Goal: Task Accomplishment & Management: Manage account settings

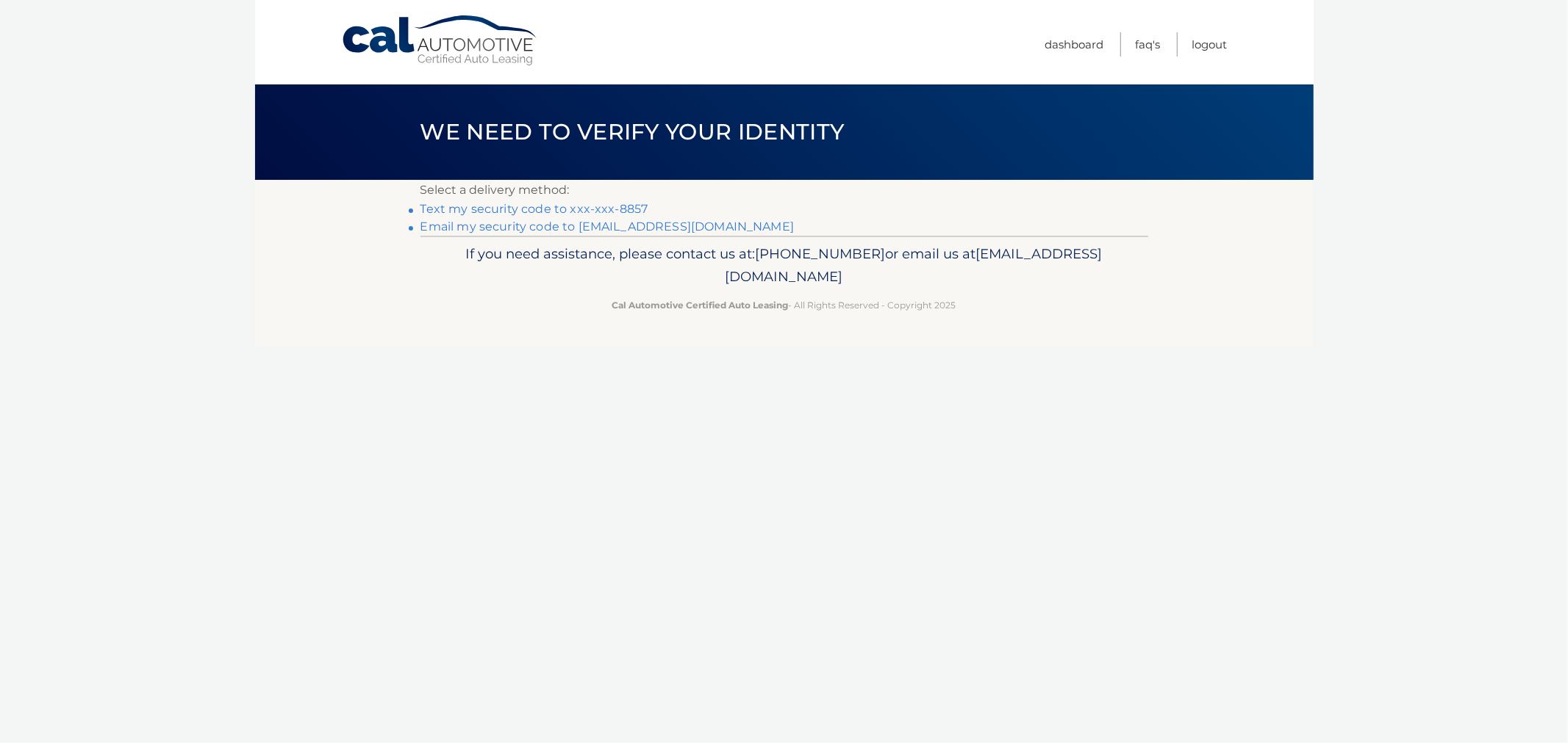
click at [552, 210] on link "Text my security code to xxx-xxx-8857" at bounding box center [534, 210] width 228 height 14
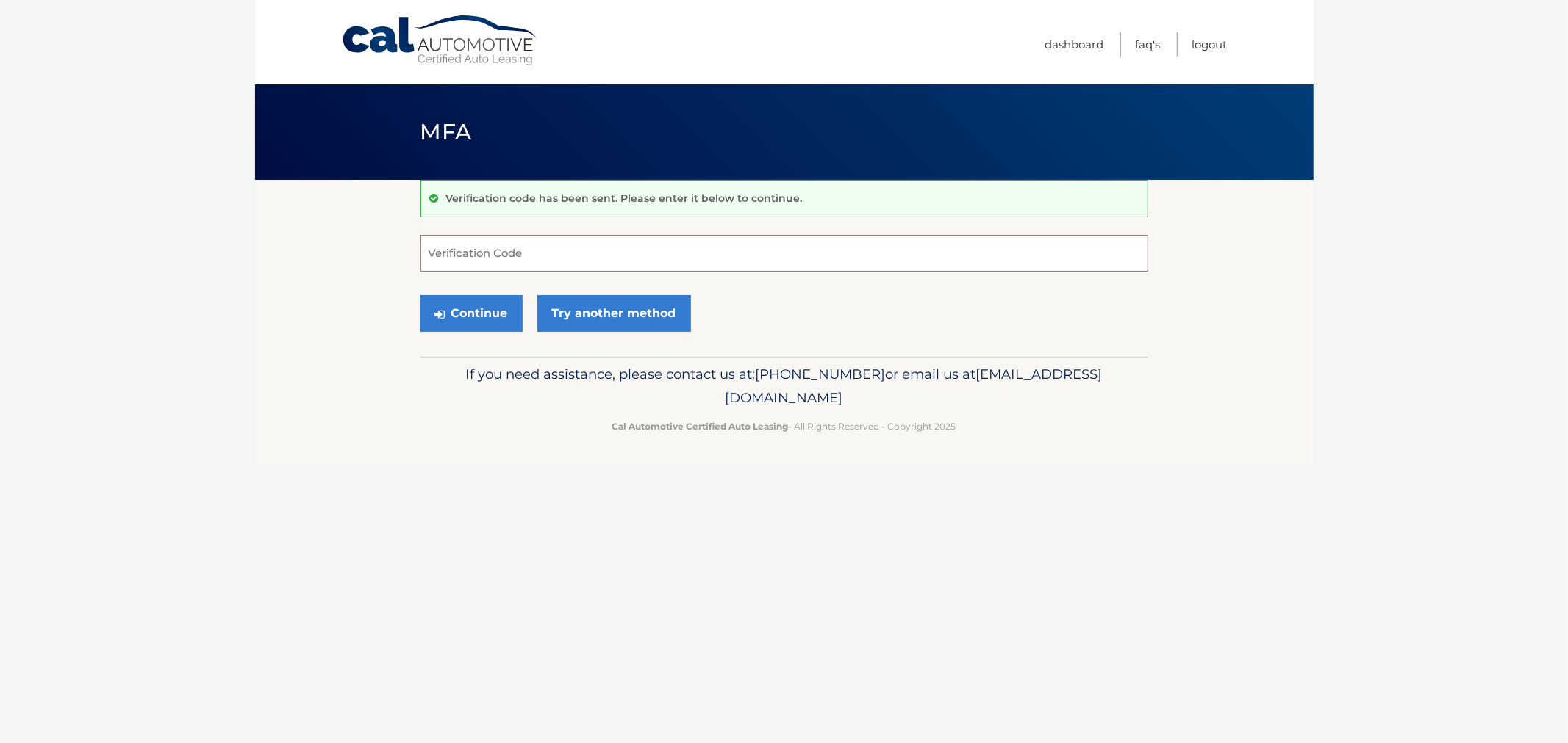
click at [544, 255] on input "Verification Code" at bounding box center [784, 253] width 727 height 37
type input "471647"
click at [420, 295] on button "Continue" at bounding box center [471, 313] width 102 height 37
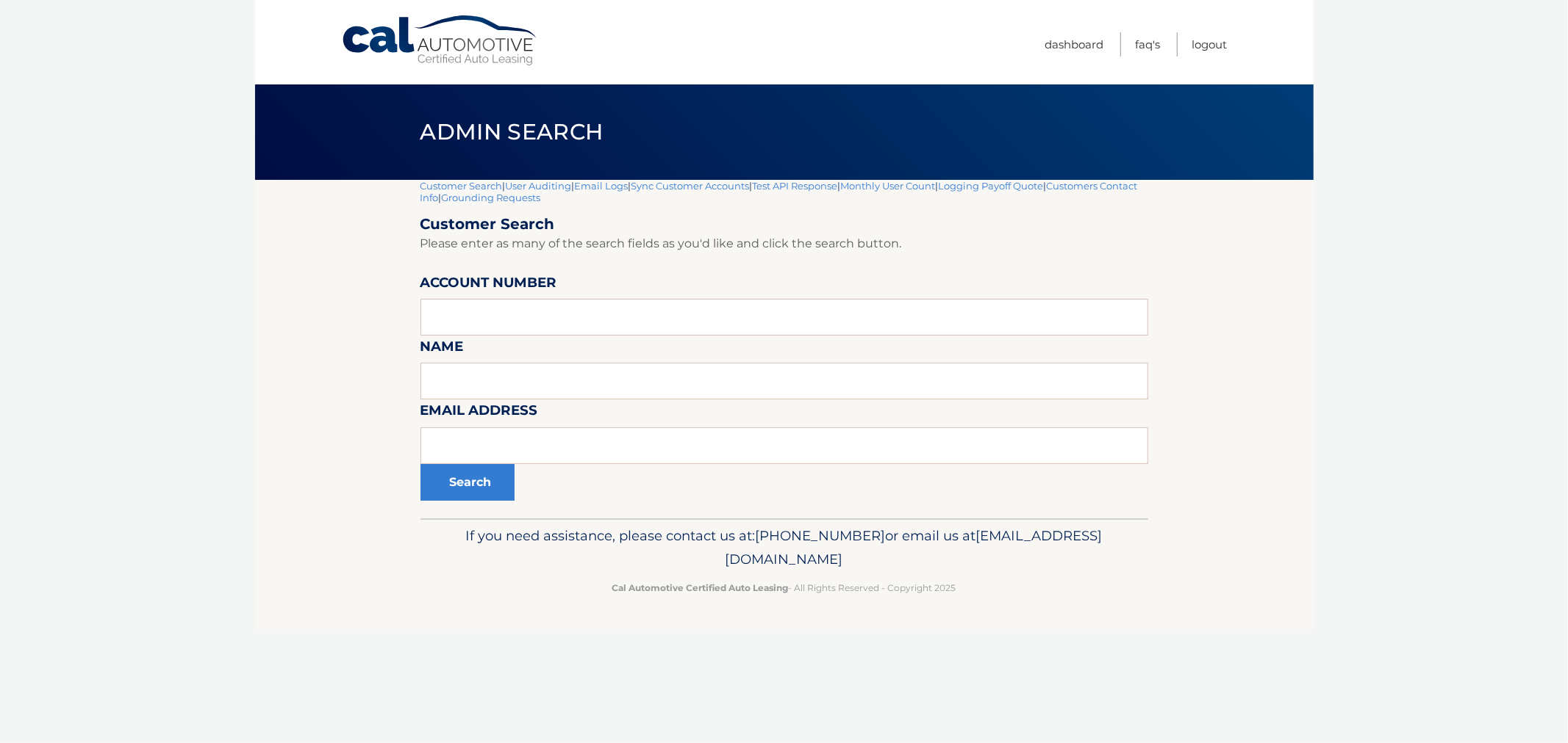
click at [518, 426] on label "Email Address" at bounding box center [479, 413] width 118 height 27
drag, startPoint x: 503, startPoint y: 446, endPoint x: 495, endPoint y: 424, distance: 23.4
click at [502, 446] on input "text" at bounding box center [784, 445] width 727 height 37
click at [497, 324] on input "text" at bounding box center [784, 317] width 727 height 37
paste input "44455836984"
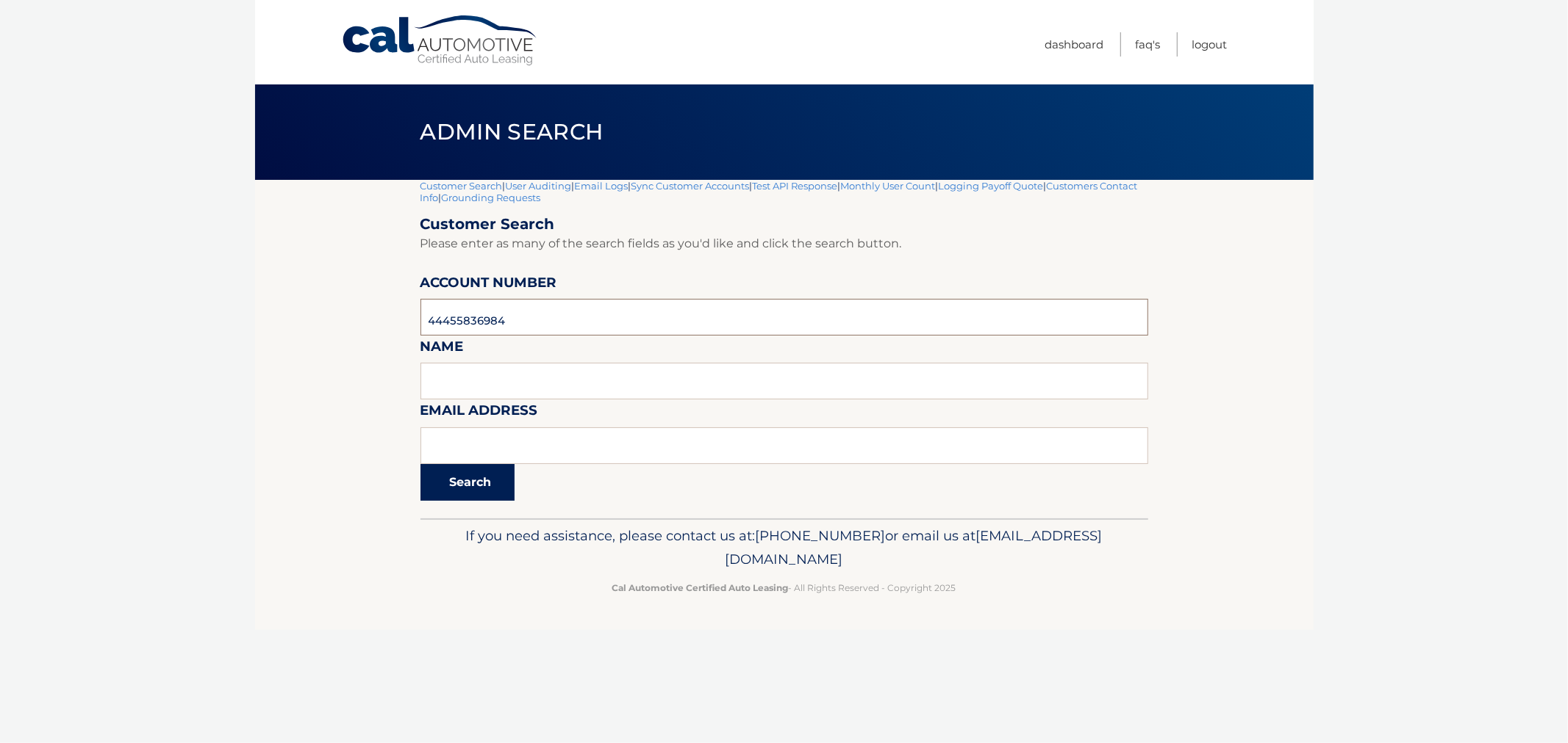
type input "44455836984"
click at [465, 488] on button "Search" at bounding box center [467, 482] width 95 height 37
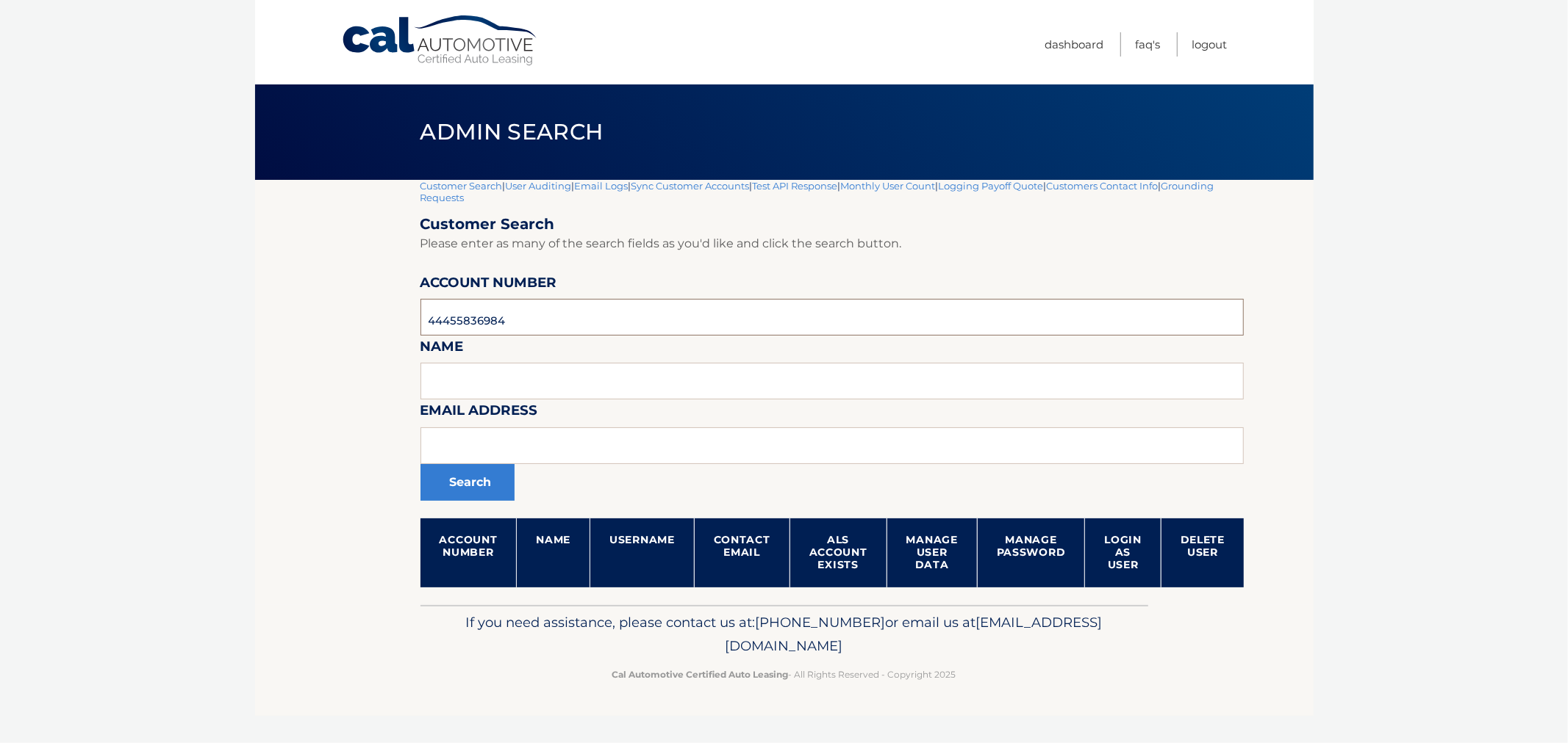
drag, startPoint x: 585, startPoint y: 317, endPoint x: 739, endPoint y: 332, distance: 154.7
click at [373, 309] on section "Customer Search | User Auditing | Email Logs | Sync Customer Accounts | Test AP…" at bounding box center [784, 392] width 1059 height 425
click at [1224, 62] on ul "Dashboard FAQ's Logout" at bounding box center [1136, 42] width 182 height 85
click at [1210, 57] on ul "Dashboard FAQ's Logout" at bounding box center [1136, 42] width 182 height 85
click at [1213, 41] on link "Logout" at bounding box center [1209, 44] width 35 height 24
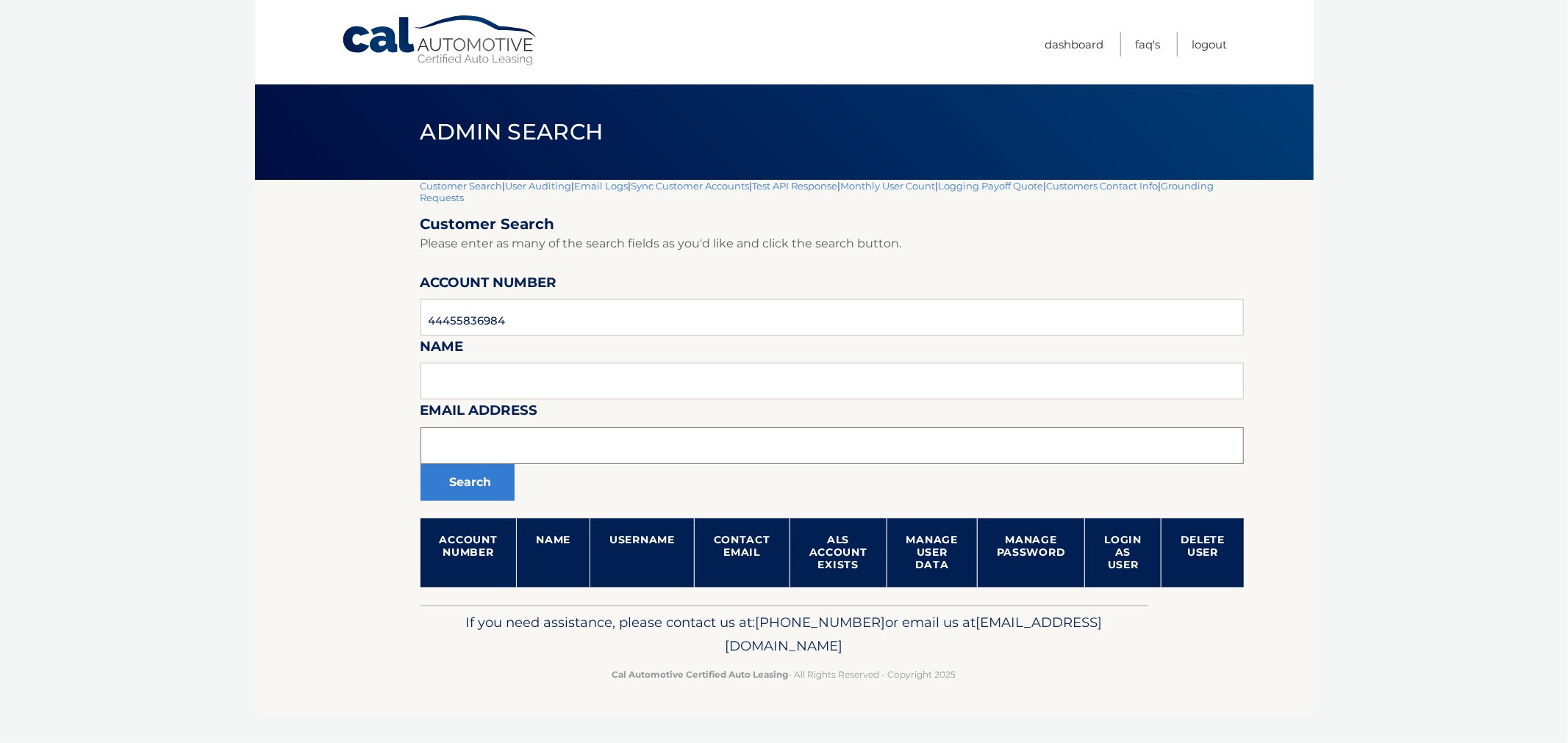
click at [545, 430] on input "text" at bounding box center [832, 445] width 824 height 37
paste input "[EMAIL_ADDRESS][DOMAIN_NAME]"
type input "[EMAIL_ADDRESS][DOMAIN_NAME]"
drag, startPoint x: 535, startPoint y: 310, endPoint x: 312, endPoint y: 295, distance: 223.5
click at [302, 292] on section "Customer Search | User Auditing | Email Logs | Sync Customer Accounts | Test AP…" at bounding box center [784, 392] width 1059 height 425
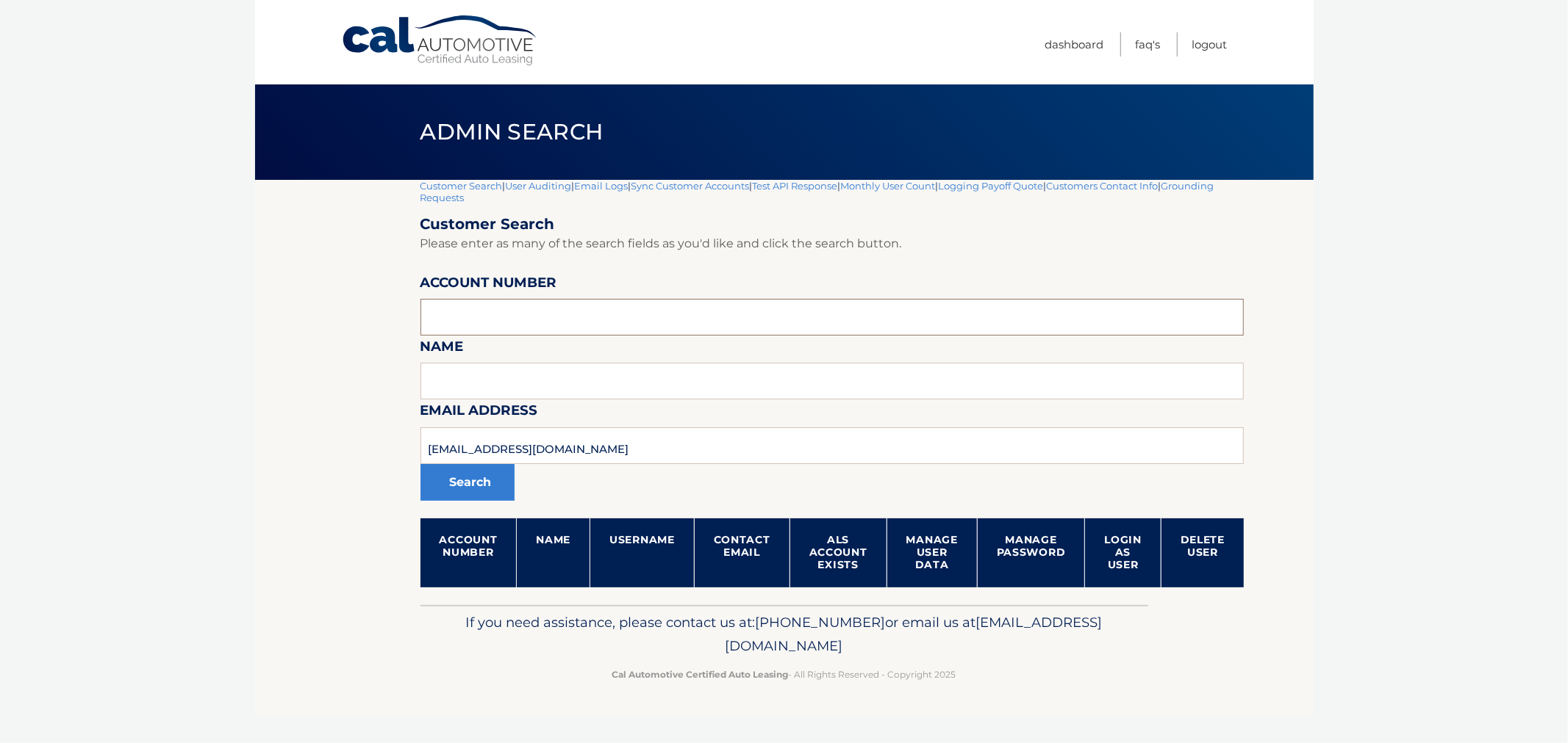
click at [420, 464] on button "Search" at bounding box center [467, 482] width 95 height 37
click at [1068, 49] on link "Dashboard" at bounding box center [1074, 44] width 59 height 24
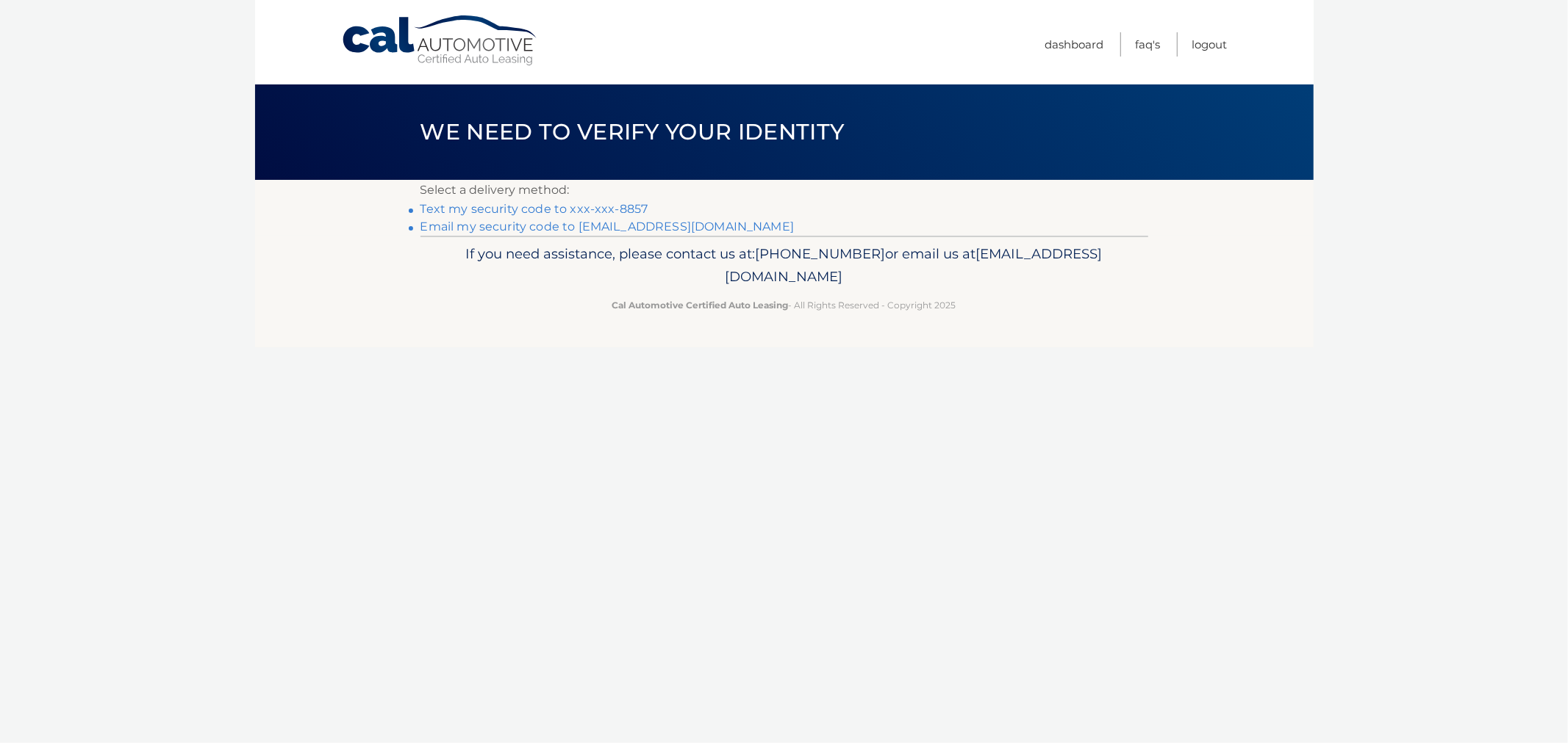
click at [557, 211] on link "Text my security code to xxx-xxx-8857" at bounding box center [534, 210] width 228 height 14
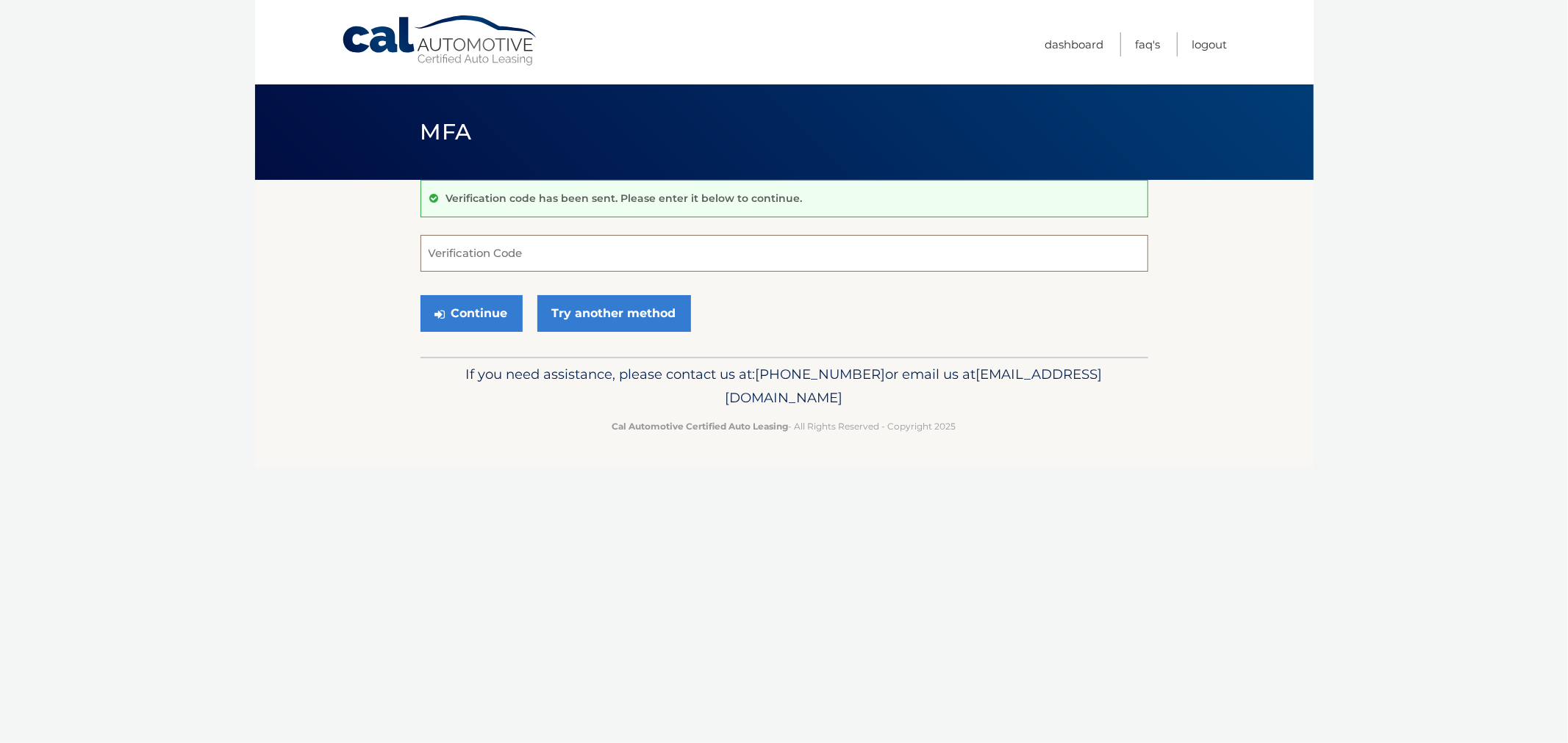
click at [612, 255] on input "Verification Code" at bounding box center [784, 253] width 727 height 37
type input "703718"
click at [420, 295] on button "Continue" at bounding box center [471, 313] width 102 height 37
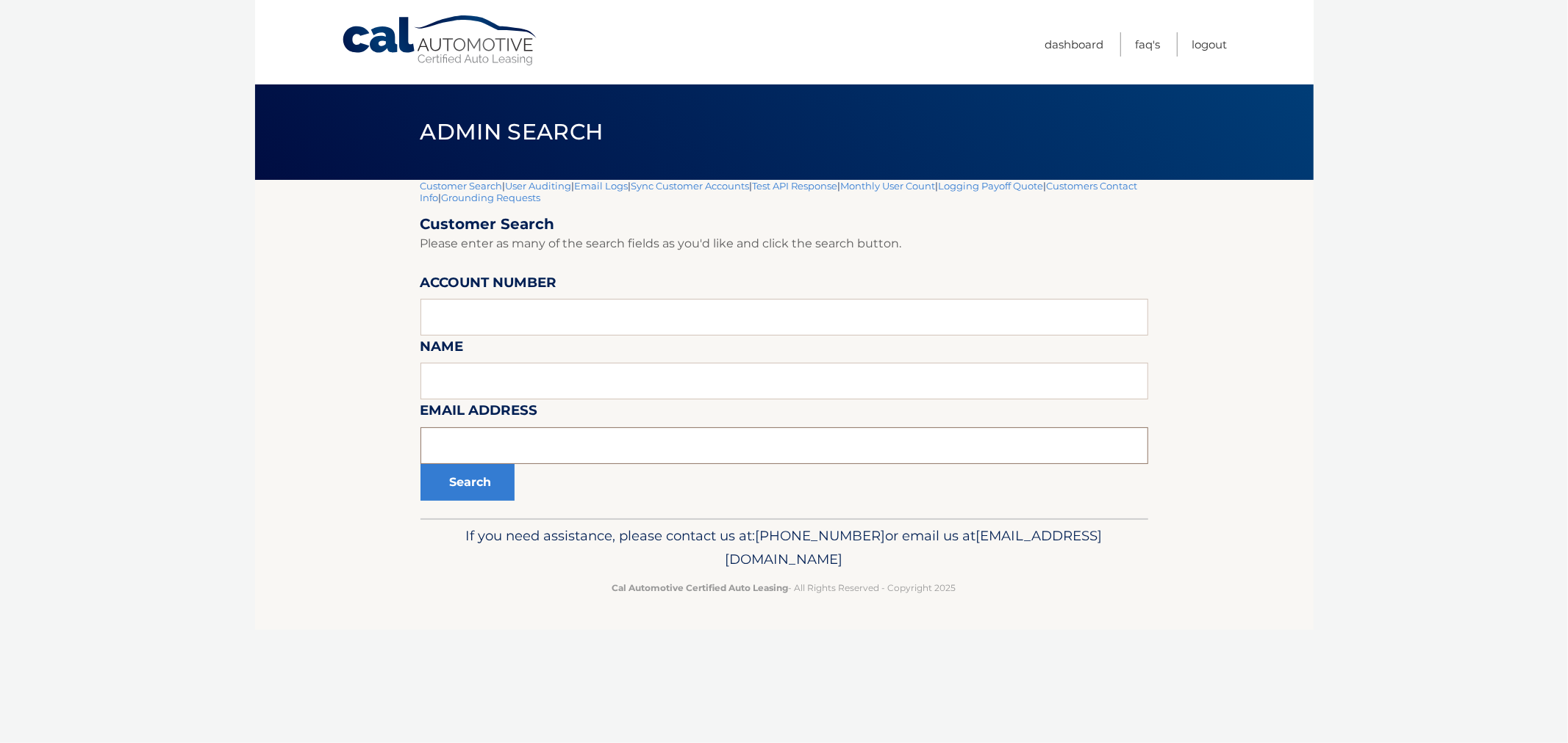
click at [510, 452] on input "text" at bounding box center [784, 445] width 727 height 37
paste input "blackwellcab@gmail.com"
type input "blackwellcab@gmail.com"
click at [457, 479] on button "Search" at bounding box center [467, 482] width 95 height 37
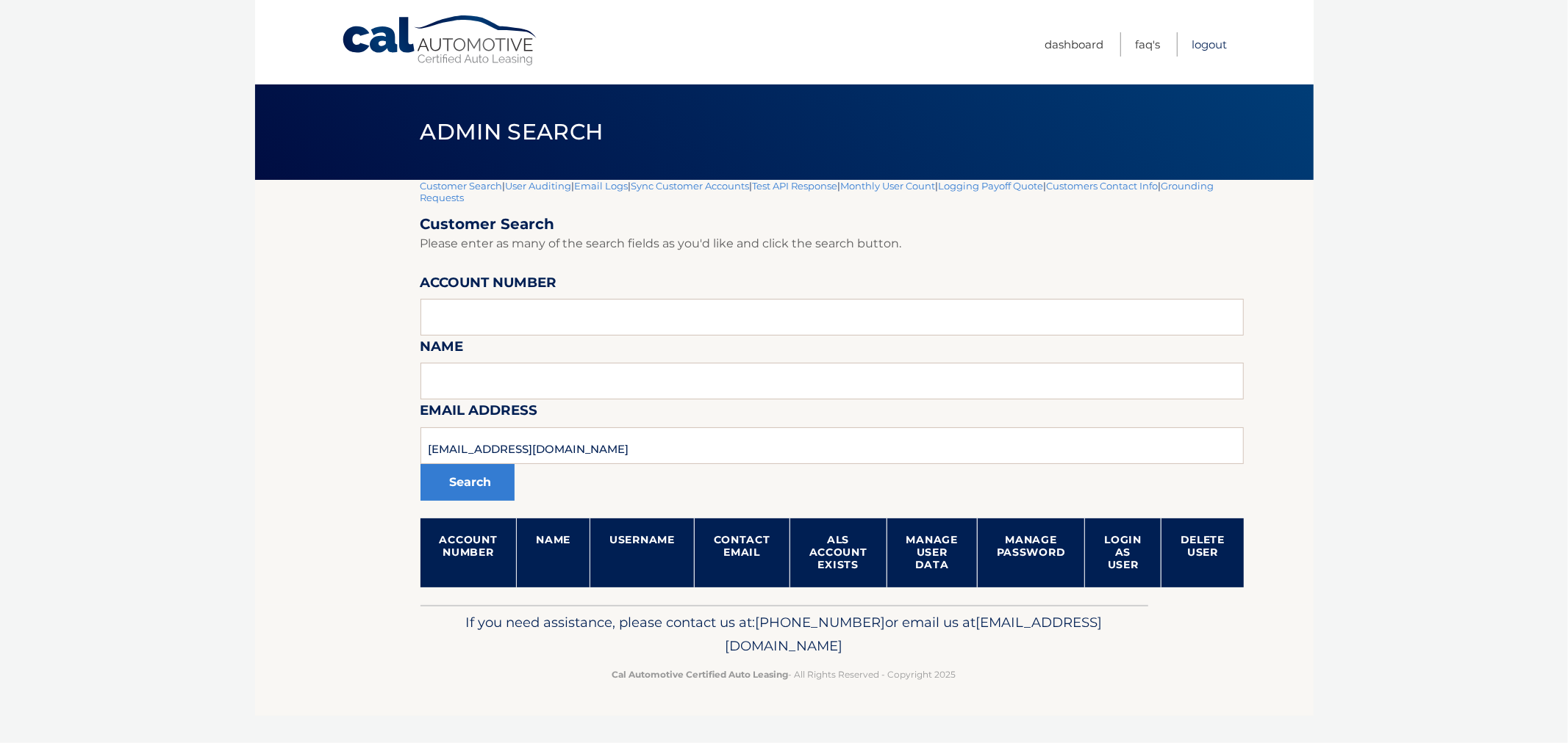
click at [1194, 41] on link "Logout" at bounding box center [1209, 44] width 35 height 24
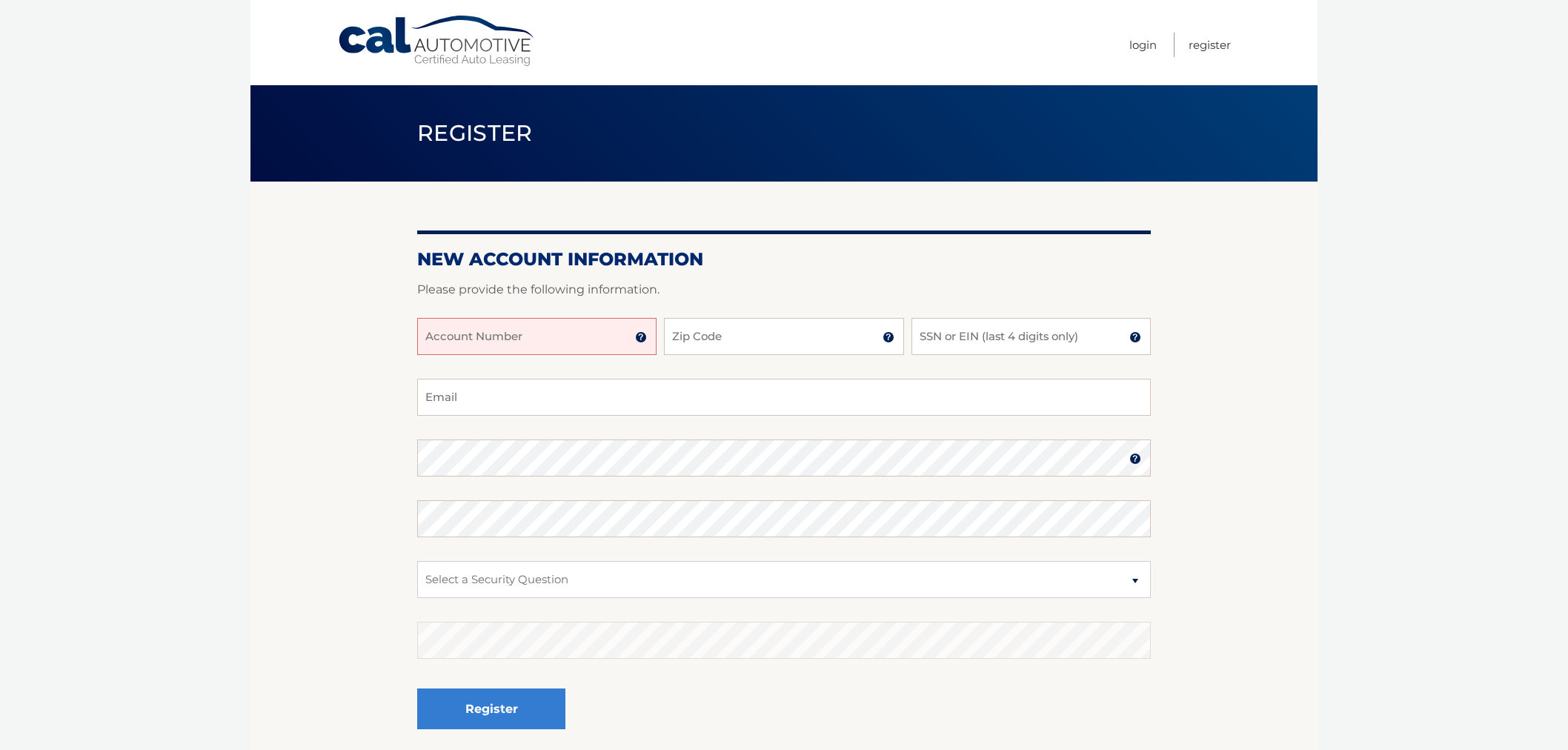
click at [452, 330] on input "Account Number" at bounding box center [537, 336] width 240 height 37
paste input "blackwellca"
type input "blackwellca"
click at [443, 401] on input "Email" at bounding box center [784, 397] width 733 height 37
paste input "blackwellcab@gmail.com"
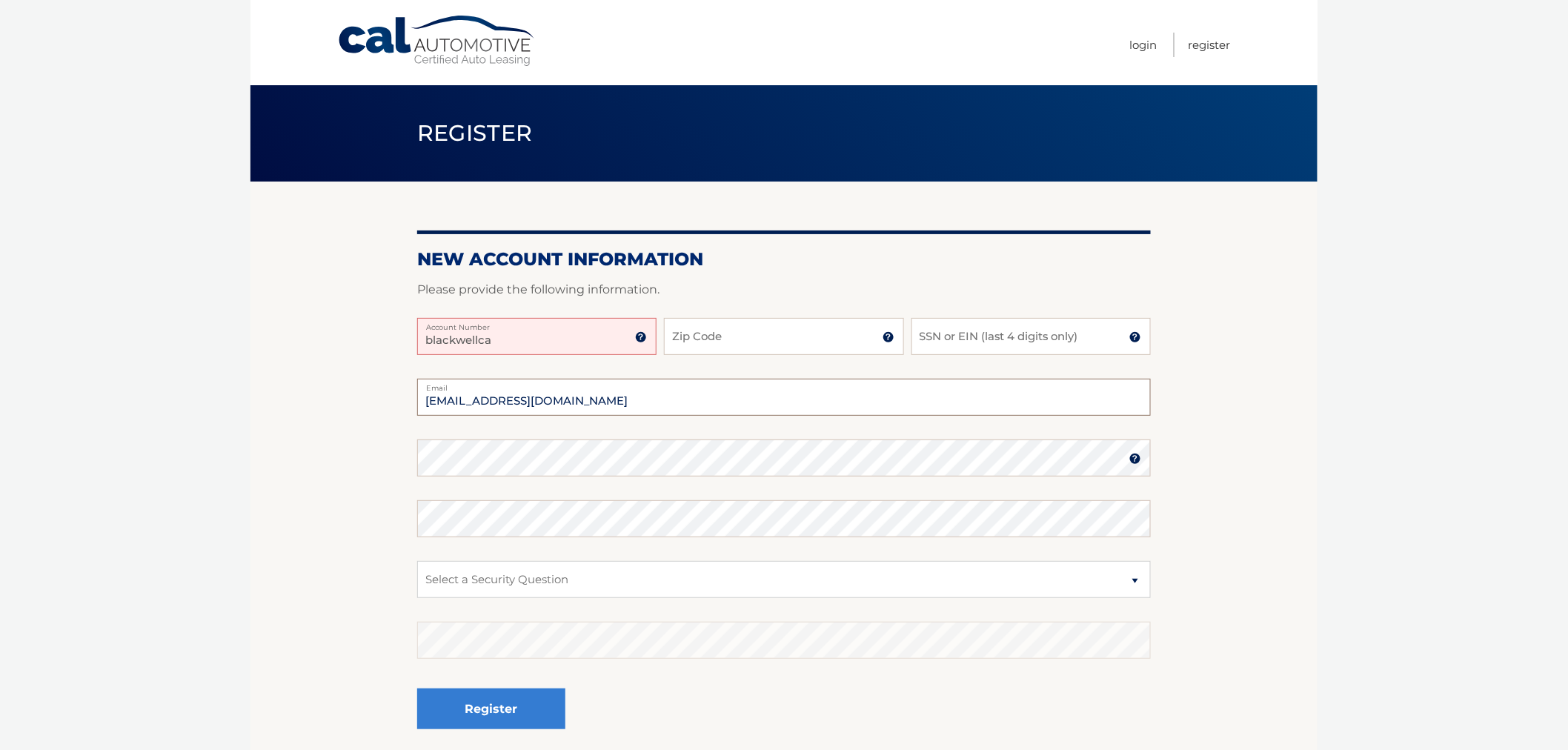
type input "blackwellcab@gmail.com"
click at [324, 341] on section "New Account Information Please provide the following information. blackwellca A…" at bounding box center [784, 471] width 1067 height 579
click at [568, 337] on input "Account Number" at bounding box center [537, 336] width 240 height 37
paste input "44455836984"
type input "44455836984"
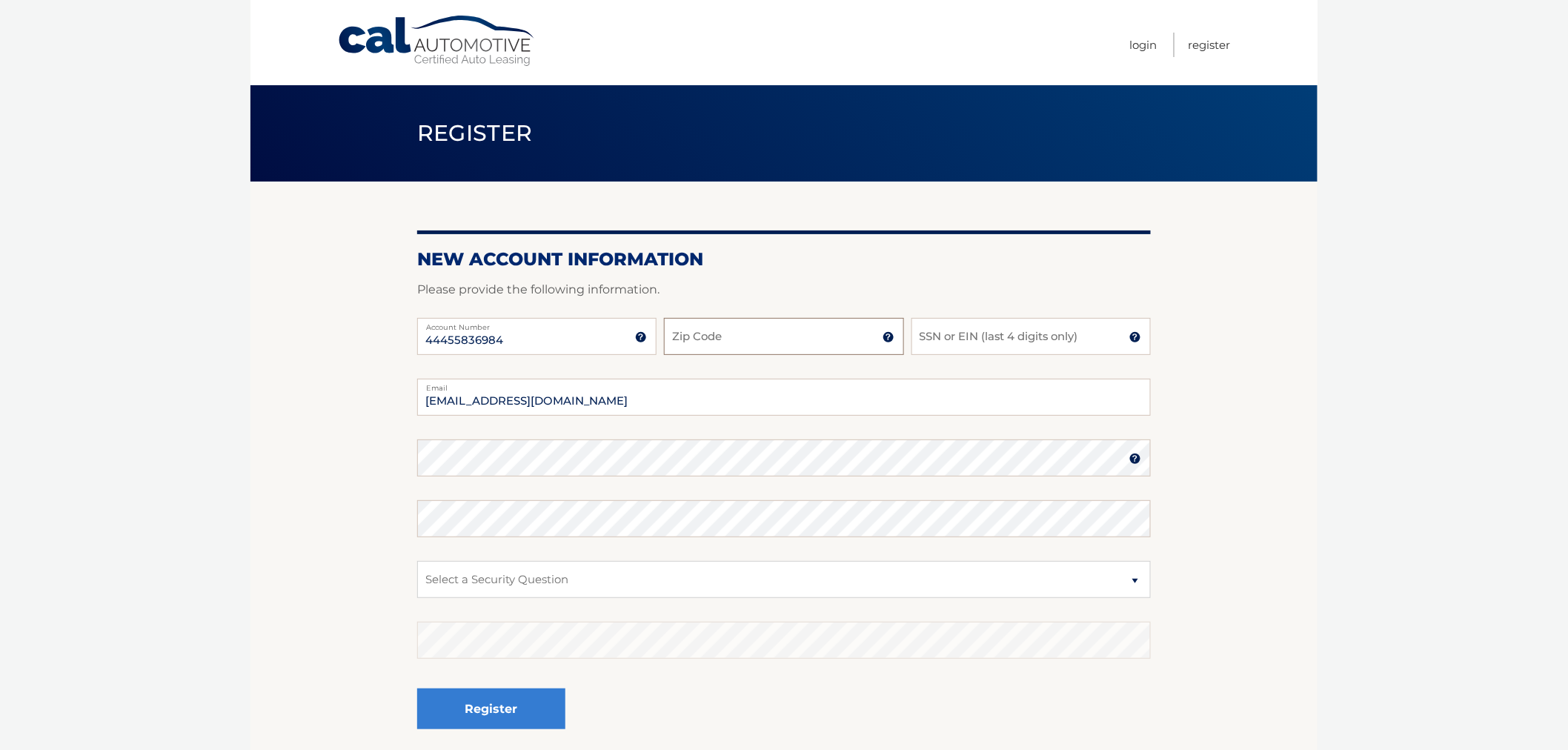
click at [813, 334] on input "Zip Code" at bounding box center [784, 336] width 240 height 37
paste input "19067"
type input "19067"
click at [1007, 352] on input "SSN or EIN (last 4 digits only)" at bounding box center [1031, 336] width 240 height 37
paste input "1437"
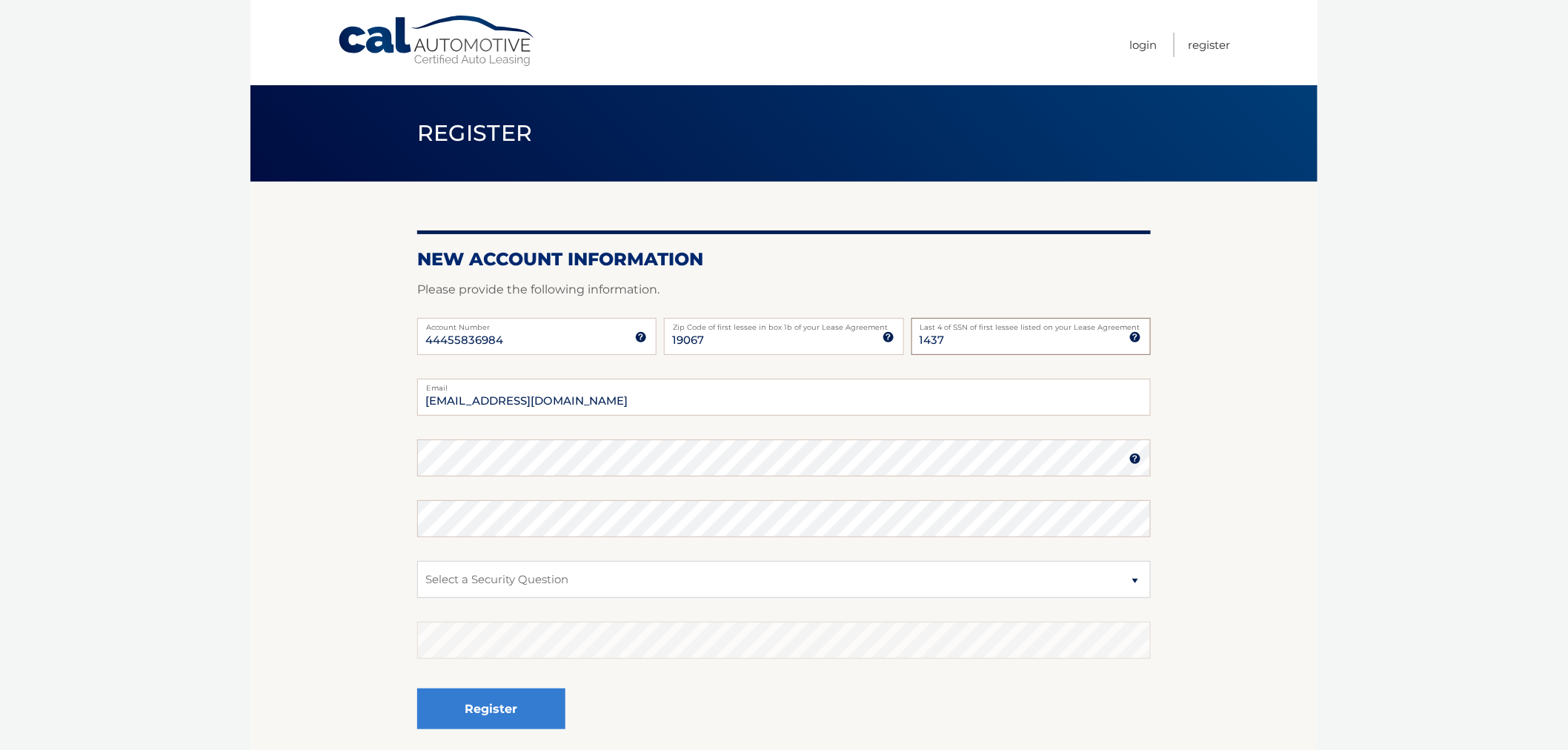
type input "1437"
select select "1"
select select "3"
click at [417, 688] on button "Register" at bounding box center [491, 708] width 148 height 41
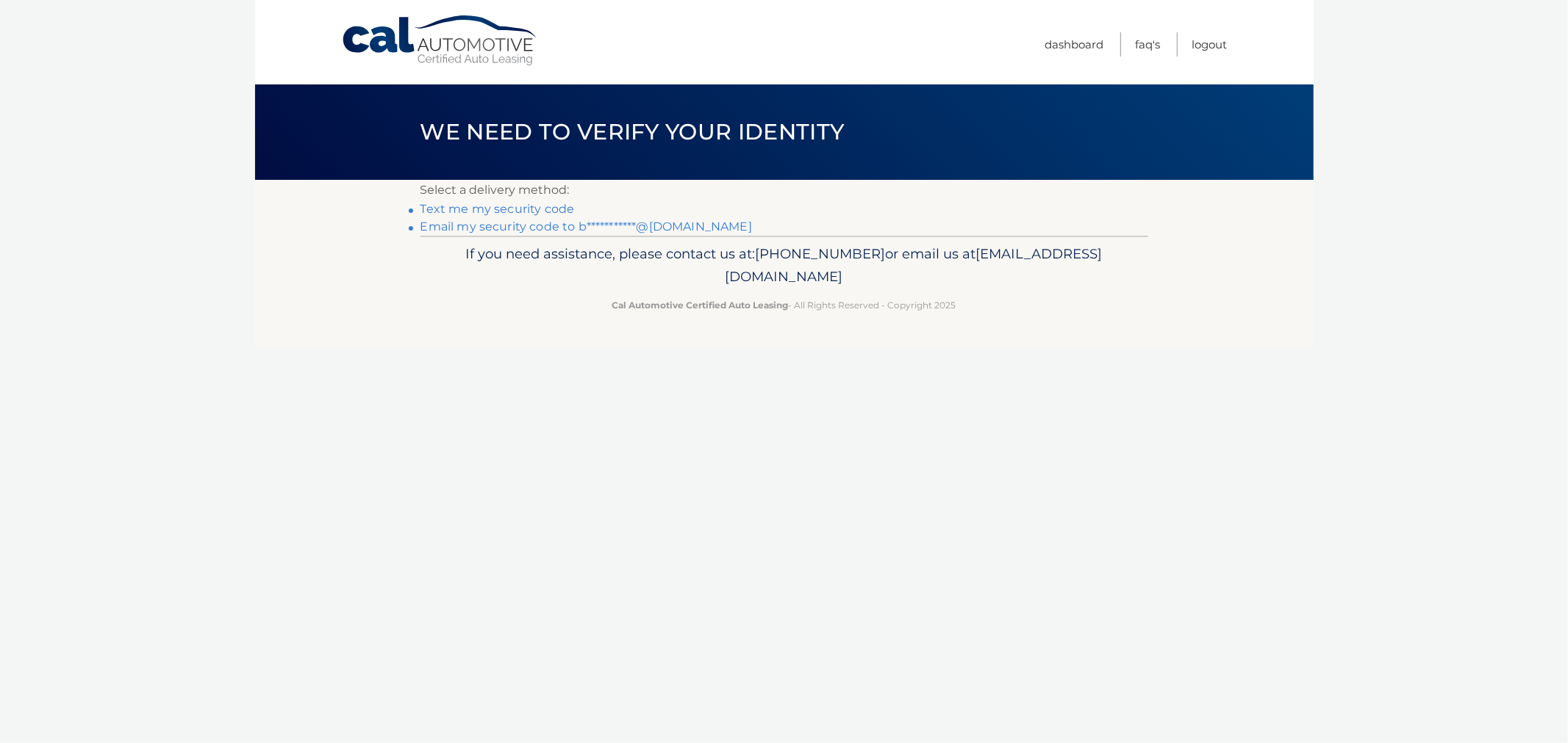
click at [1236, 42] on div "Cal Automotive Menu Dashboard FAQ's Logout" at bounding box center [784, 42] width 1059 height 85
click at [1218, 42] on link "Logout" at bounding box center [1209, 44] width 35 height 24
click at [627, 207] on link "Text my security code to xxx-xxx-8857" at bounding box center [534, 210] width 228 height 14
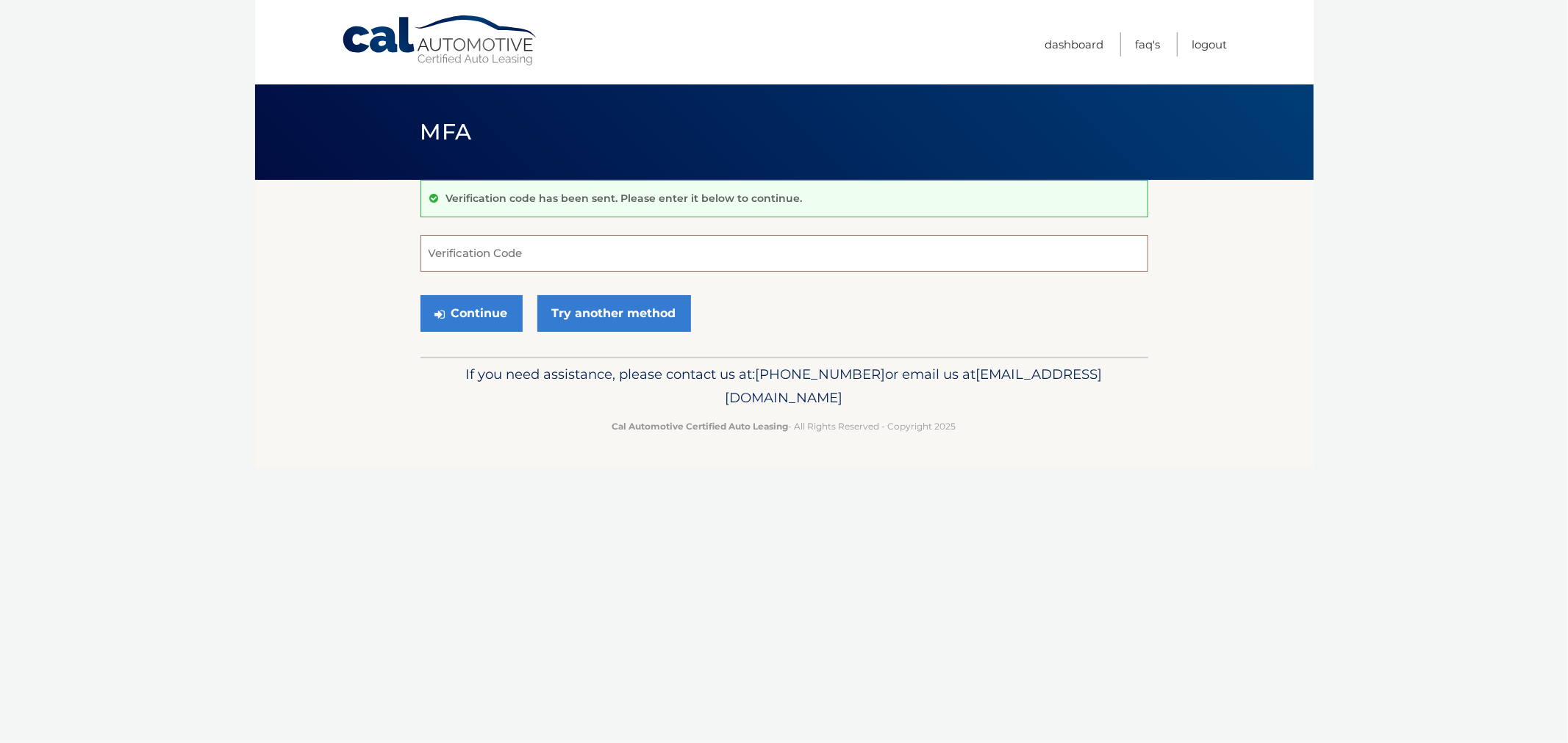
click at [478, 268] on input "Verification Code" at bounding box center [784, 253] width 727 height 37
type input "125866"
click at [420, 295] on button "Continue" at bounding box center [471, 313] width 102 height 37
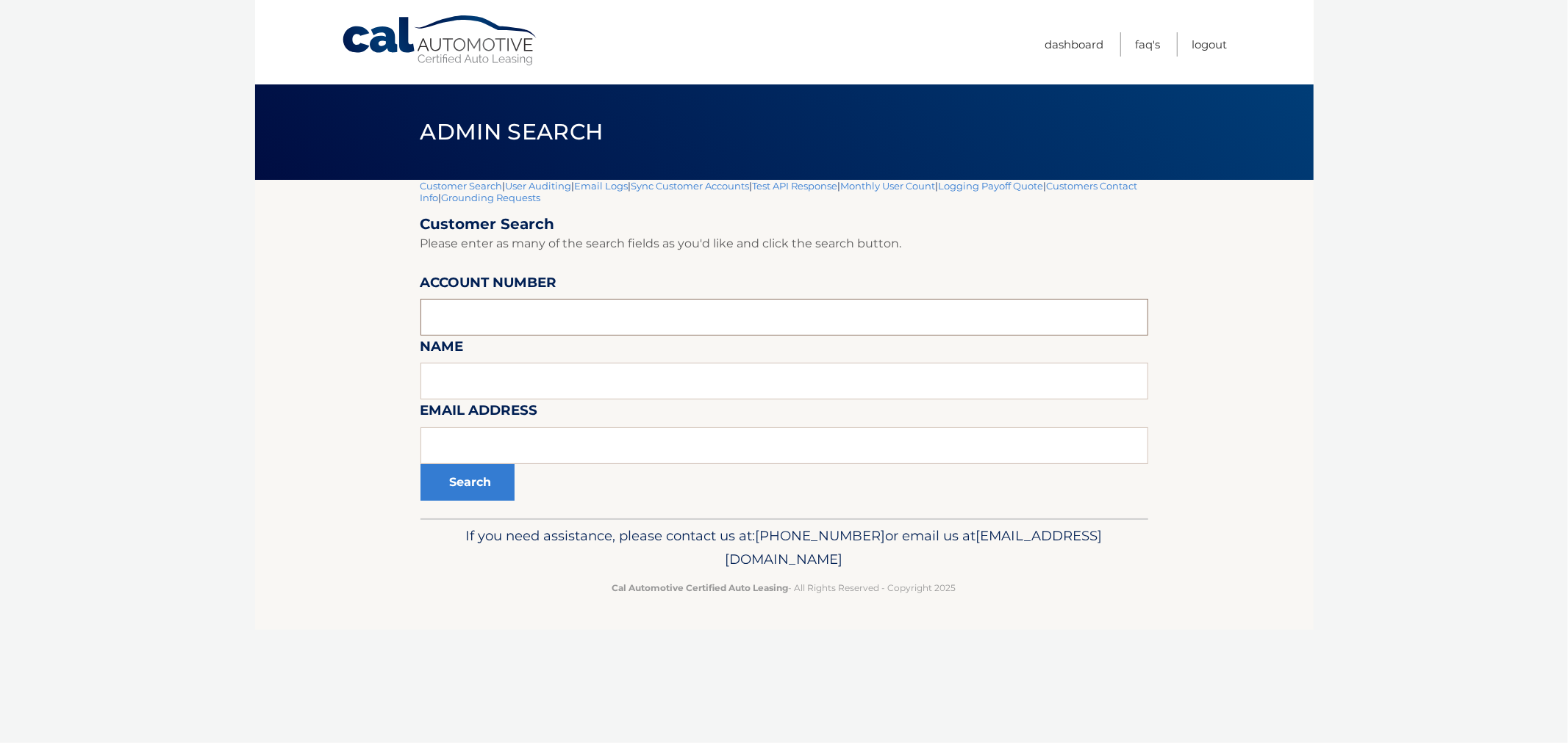
click at [554, 327] on input "text" at bounding box center [784, 317] width 727 height 37
paste input "44455528021"
type input "44455528021"
click at [503, 486] on button "Search" at bounding box center [467, 482] width 95 height 37
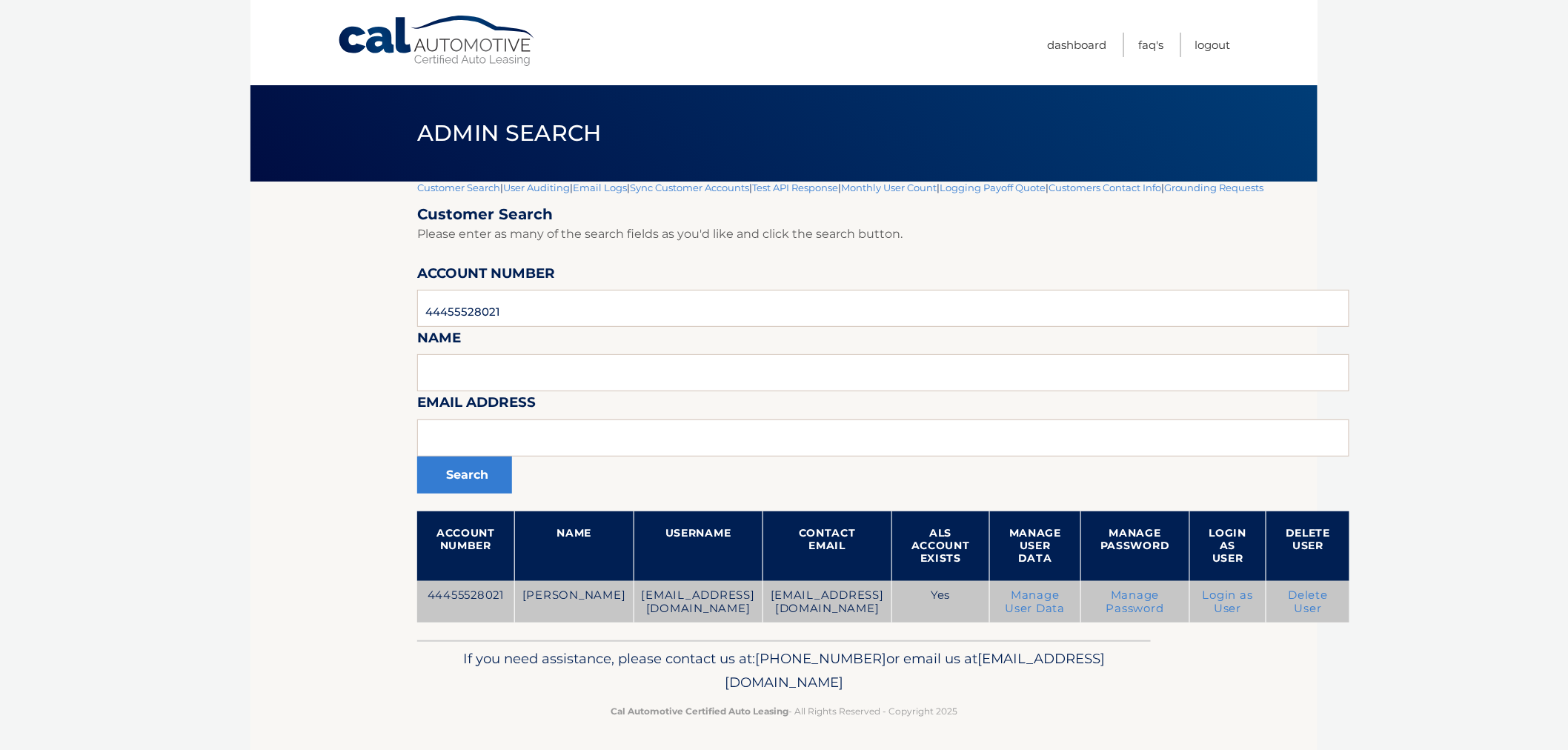
click at [1222, 605] on td "Login as User" at bounding box center [1227, 602] width 77 height 43
click at [1205, 603] on link "Login as User" at bounding box center [1228, 601] width 51 height 26
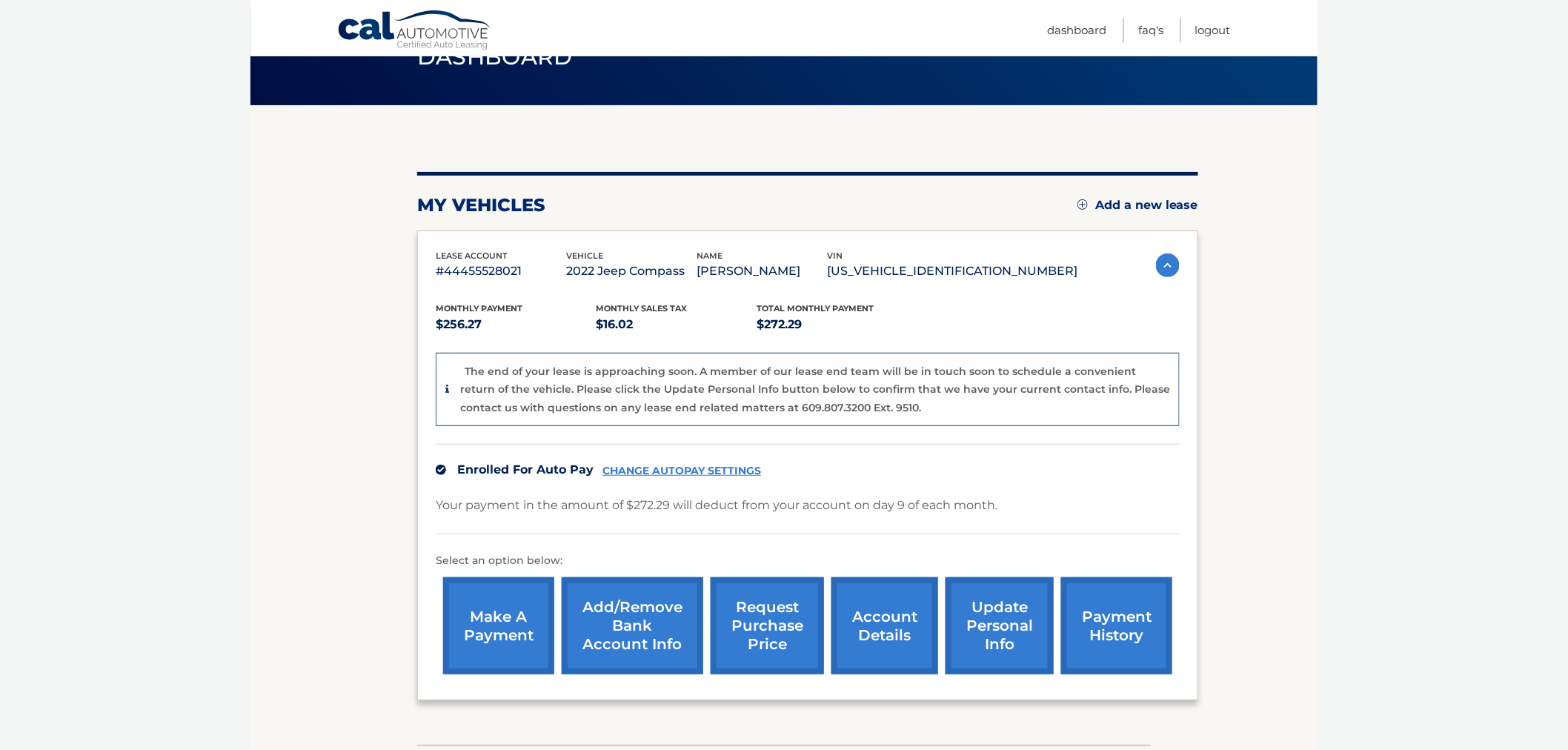
scroll to position [164, 0]
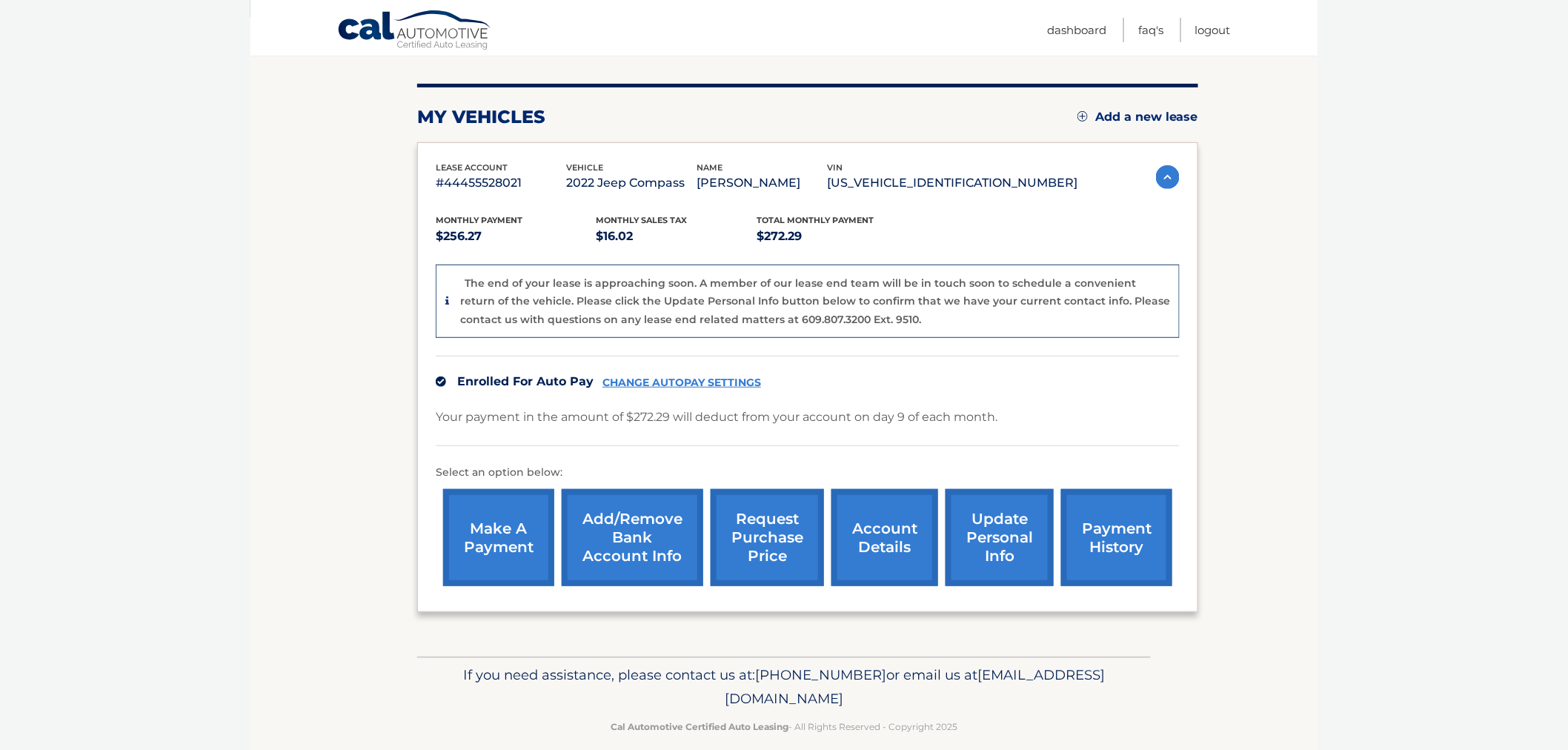
click at [493, 538] on link "make a payment" at bounding box center [498, 538] width 111 height 97
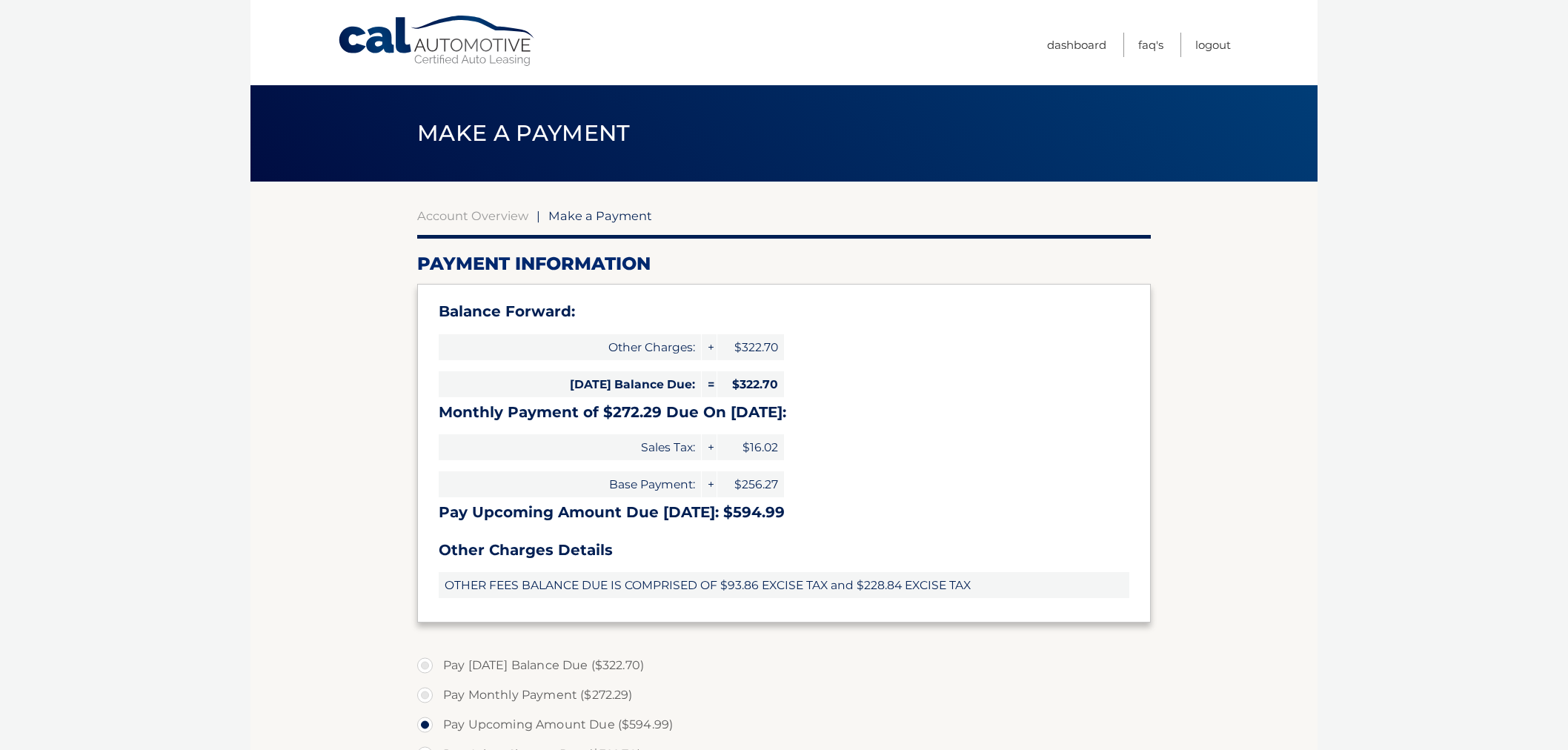
select select "NGE4Nzc0NzktMThkZi00NjA3LWFmZTktNDFiZmQ0YTE1OTdh"
click at [736, 588] on span "OTHER FEES BALANCE DUE IS COMPRISED OF $93.86 EXCISE TAX and $228.84 EXCISE TAX" at bounding box center [783, 585] width 691 height 26
click at [863, 591] on span "OTHER FEES BALANCE DUE IS COMPRISED OF $93.86 EXCISE TAX and $228.84 EXCISE TAX" at bounding box center [783, 585] width 691 height 26
drag, startPoint x: 740, startPoint y: 350, endPoint x: 794, endPoint y: 352, distance: 54.0
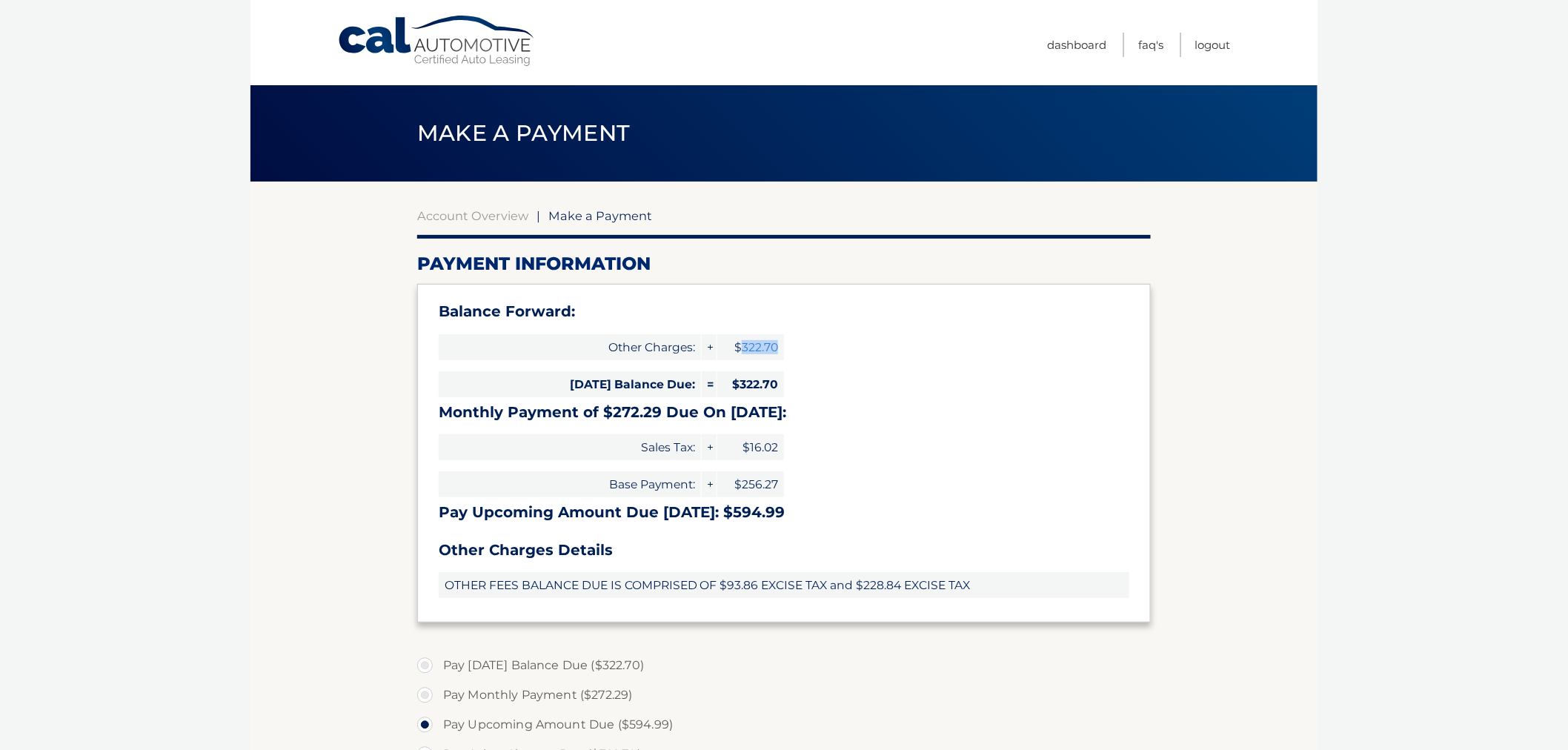
click at [794, 352] on div "Balance Forward: Other Charges: + $322.70 Today's Balance Due: = $322.70 Monthl…" at bounding box center [784, 453] width 733 height 338
drag, startPoint x: 832, startPoint y: 379, endPoint x: 852, endPoint y: 409, distance: 36.1
click at [832, 380] on div "Balance Forward: Other Charges: + $322.70 Today's Balance Due: = $322.70 Monthl…" at bounding box center [784, 453] width 733 height 338
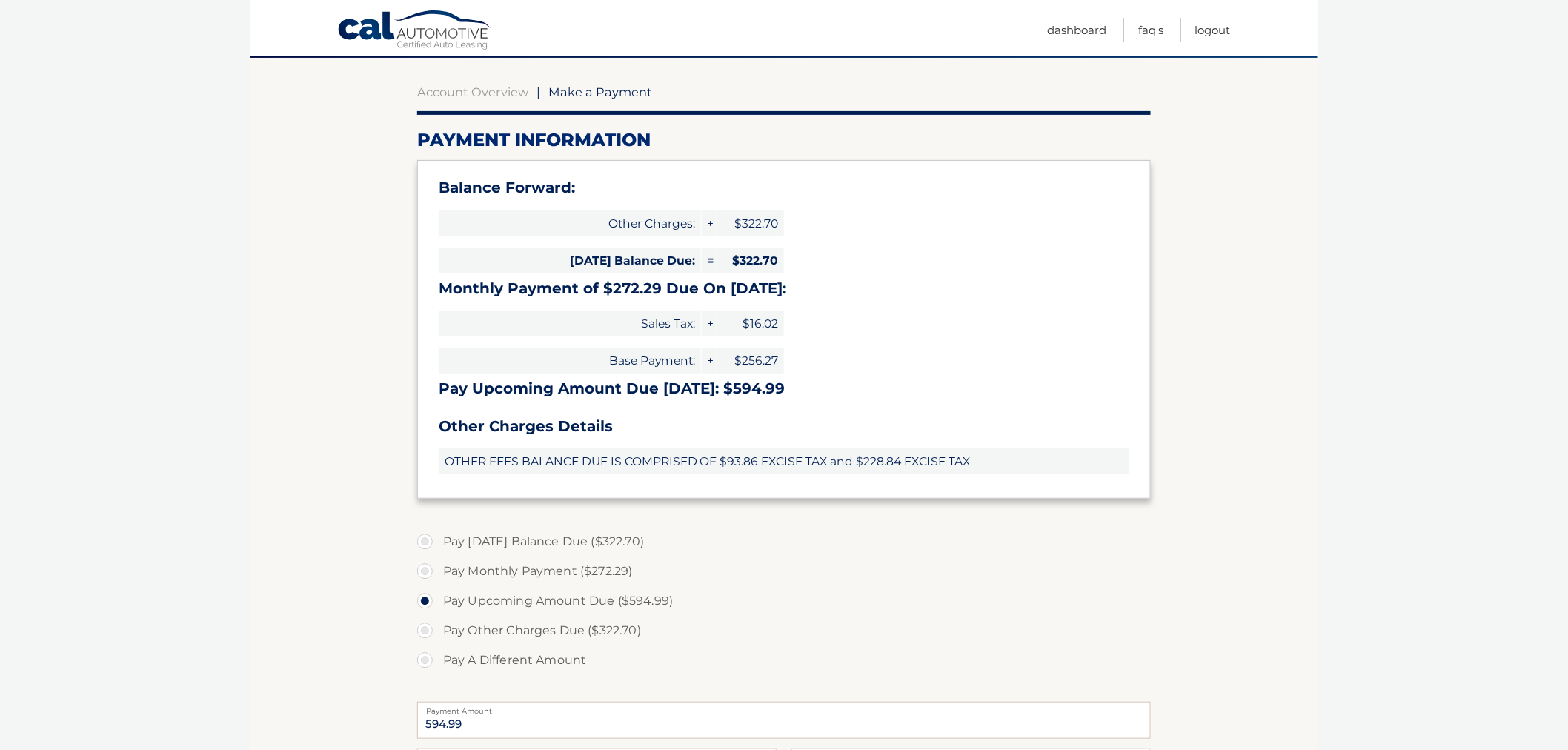
scroll to position [164, 0]
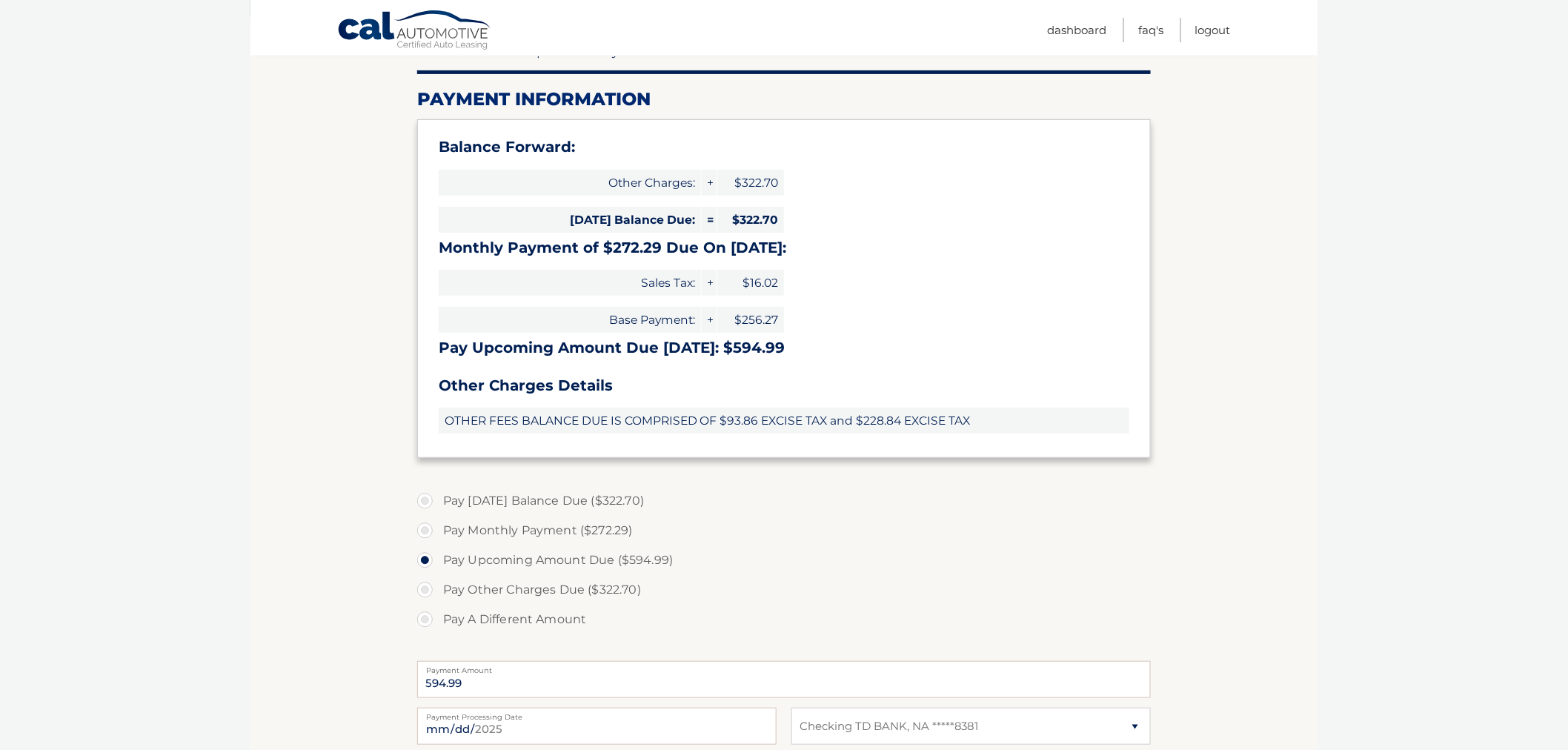
click at [299, 224] on section "Account Overview | Make a Payment Payment Information Balance Forward: Other Ch…" at bounding box center [784, 469] width 1067 height 903
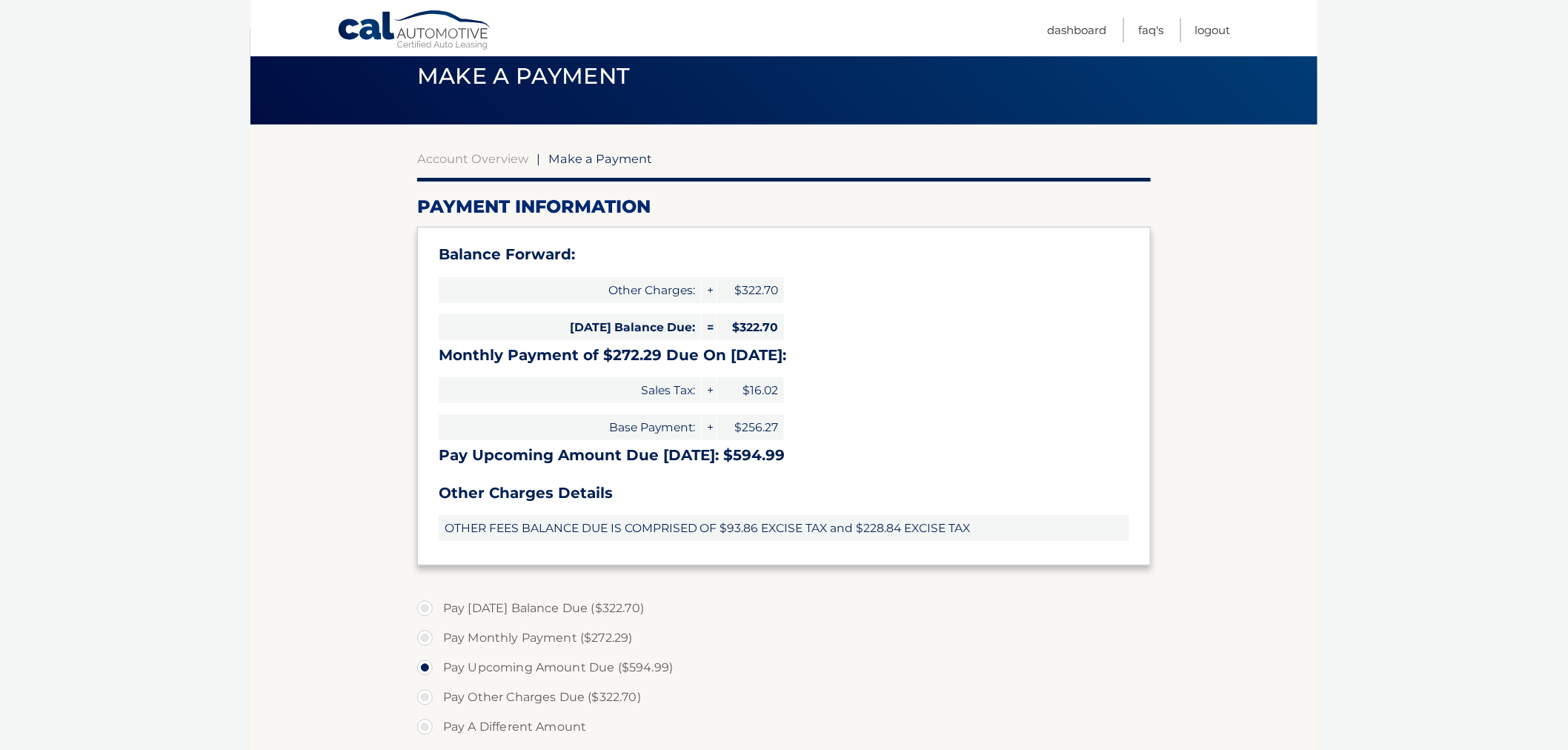
scroll to position [0, 0]
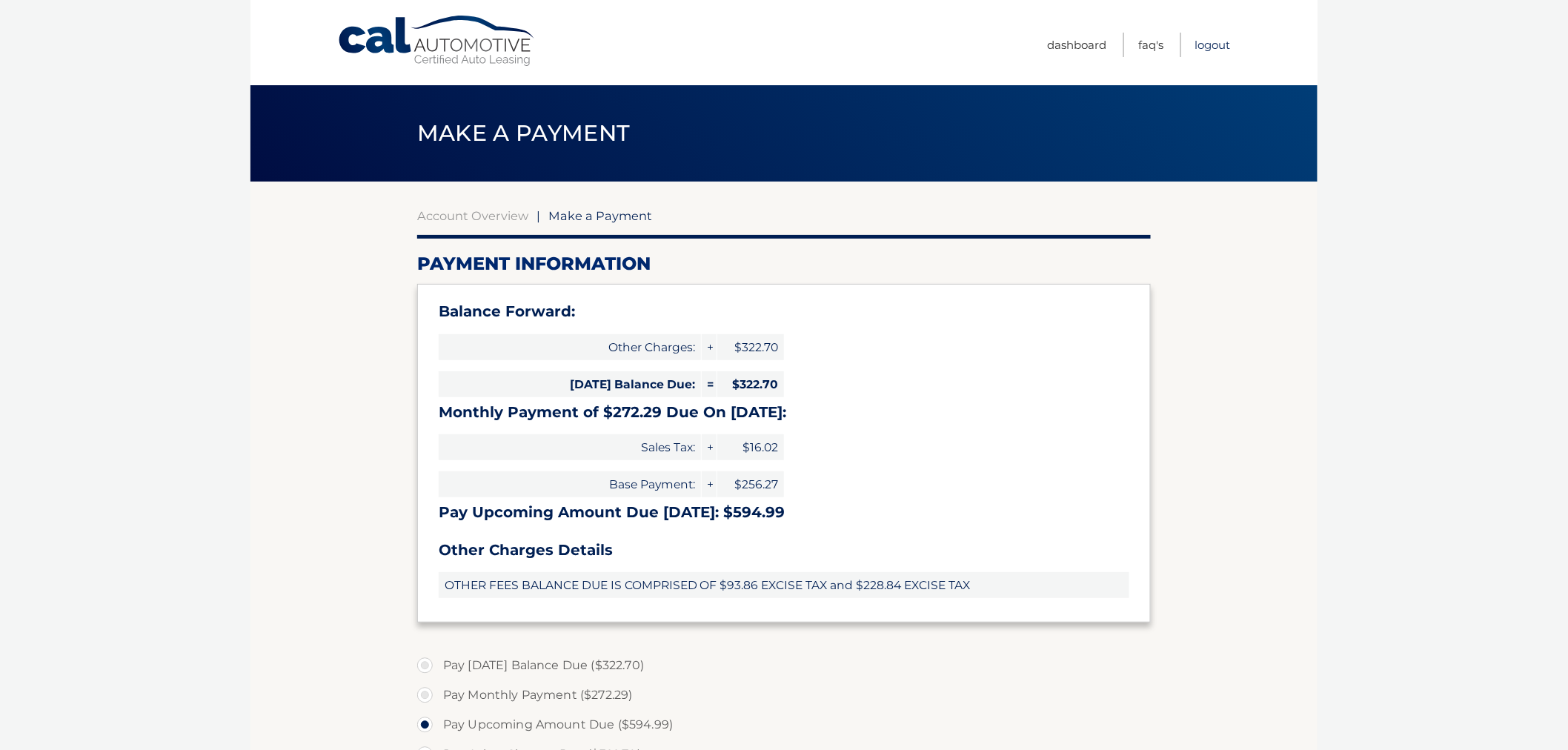
drag, startPoint x: 1210, startPoint y: 27, endPoint x: 1208, endPoint y: 54, distance: 27.1
click at [1210, 27] on ul "Dashboard FAQ's Logout" at bounding box center [1139, 43] width 183 height 85
click at [1208, 54] on link "Logout" at bounding box center [1212, 44] width 35 height 25
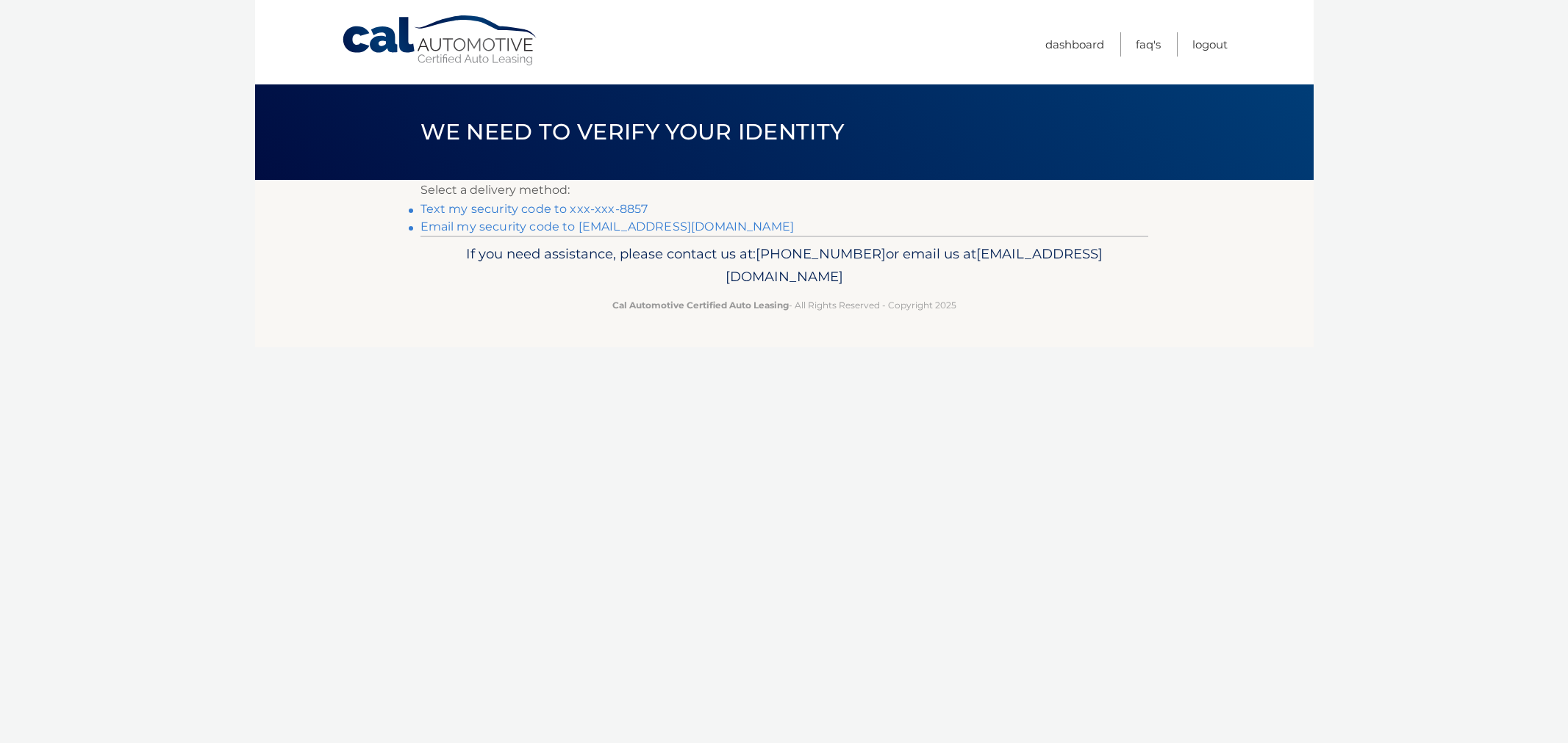
click at [594, 210] on link "Text my security code to xxx-xxx-8857" at bounding box center [534, 210] width 228 height 14
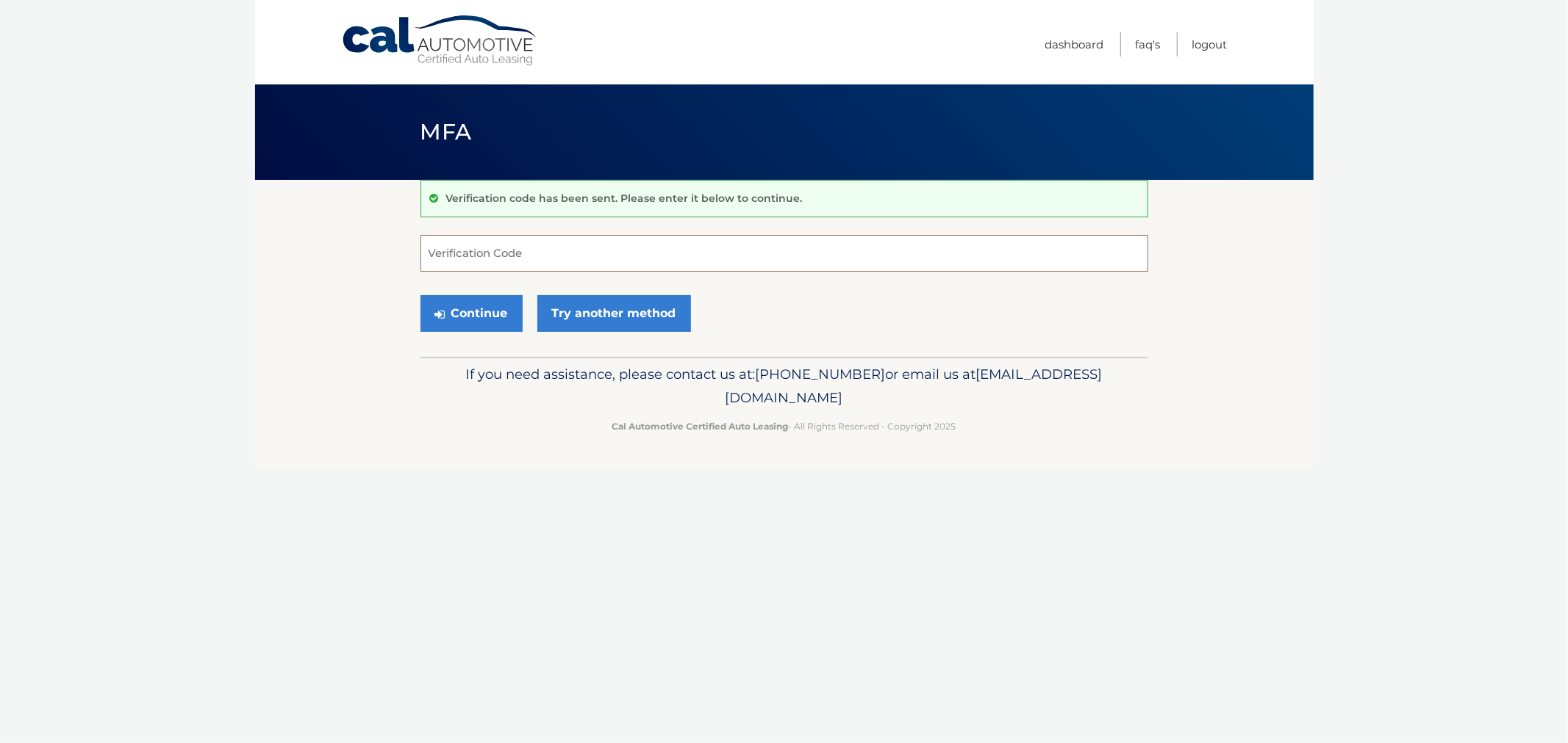
click at [534, 257] on input "Verification Code" at bounding box center [784, 253] width 727 height 37
type input "371905"
click at [420, 295] on button "Continue" at bounding box center [471, 313] width 102 height 37
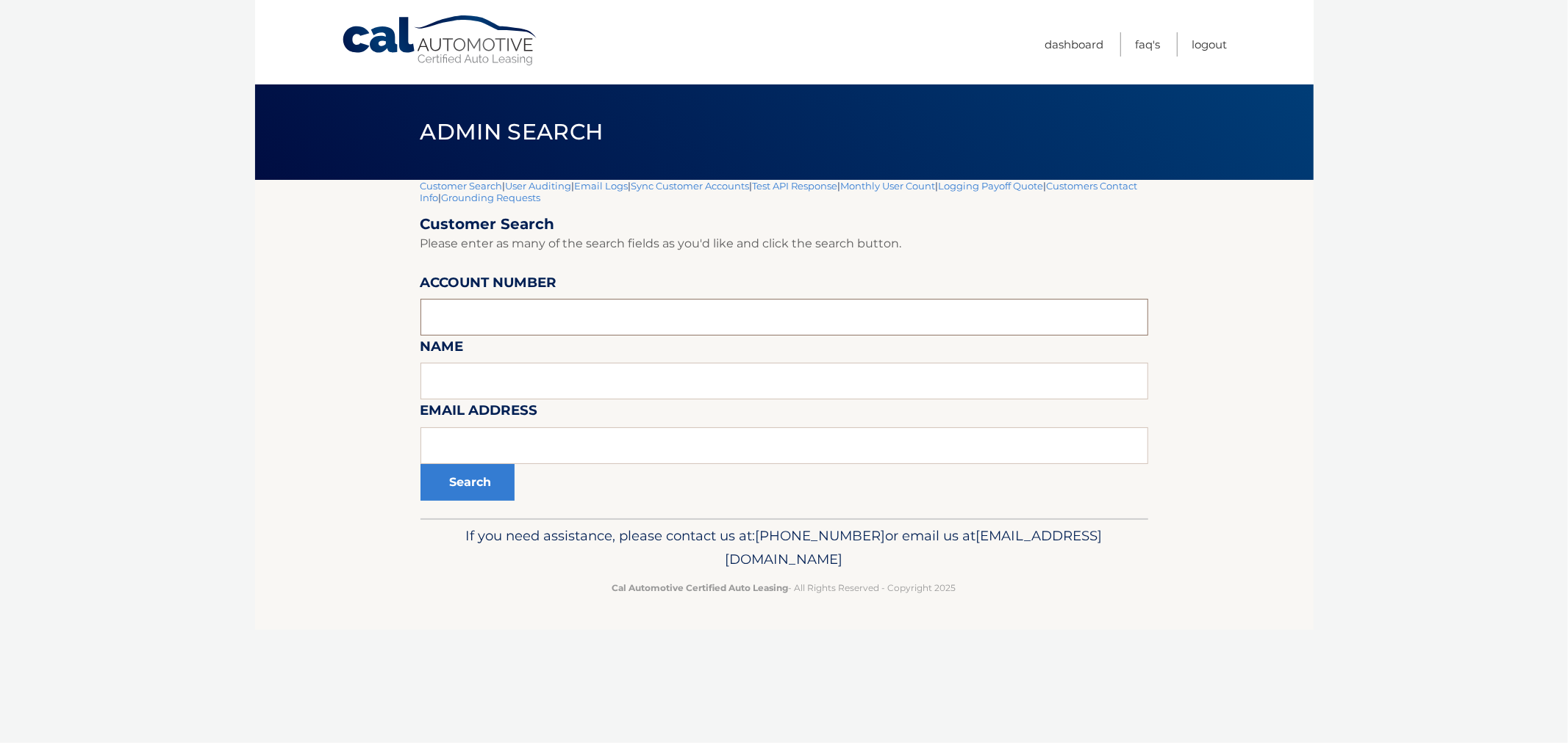
click at [526, 332] on input "text" at bounding box center [784, 317] width 727 height 37
type input "44455775824"
click at [420, 464] on button "Search" at bounding box center [467, 482] width 95 height 37
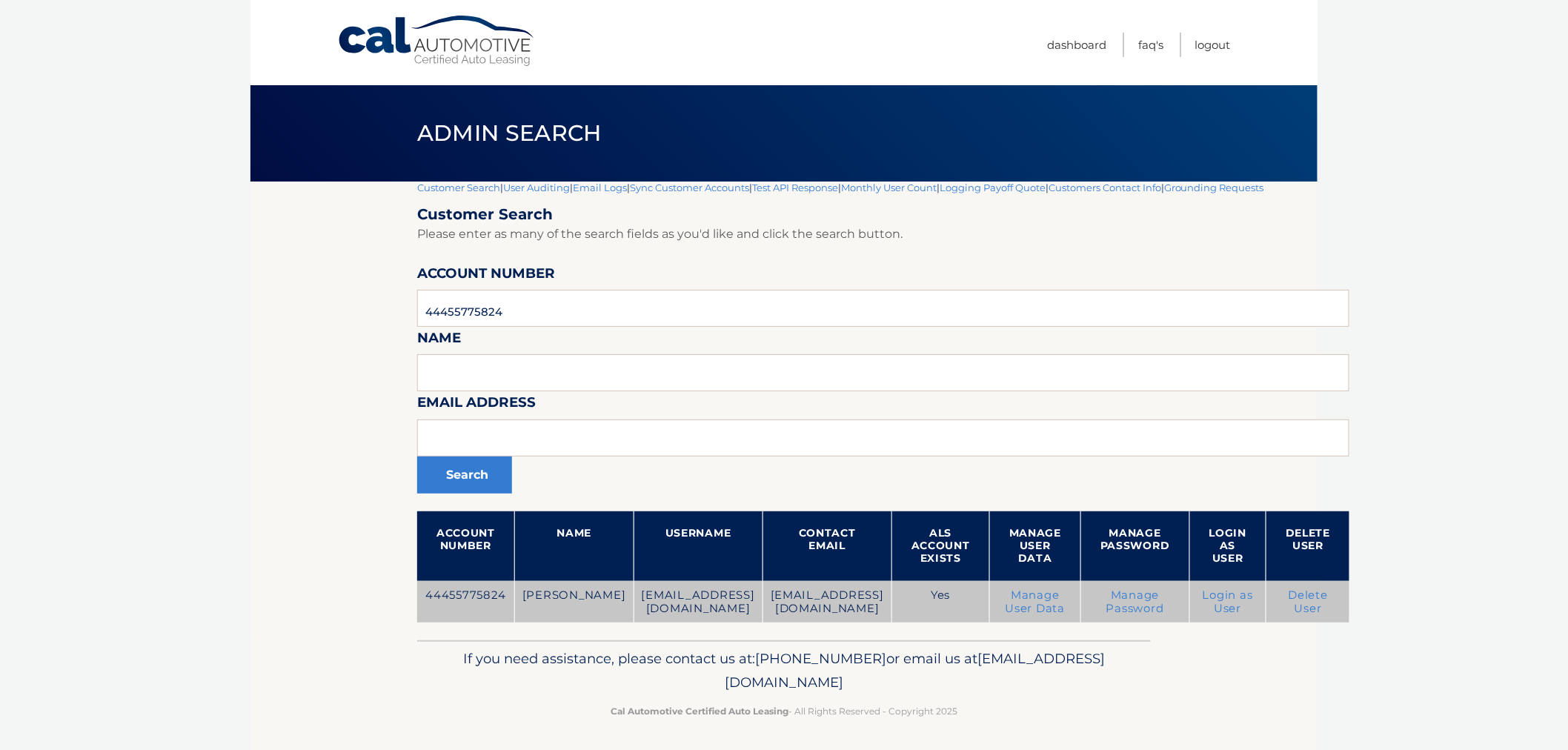
click at [1253, 600] on link "Login as User" at bounding box center [1228, 601] width 51 height 26
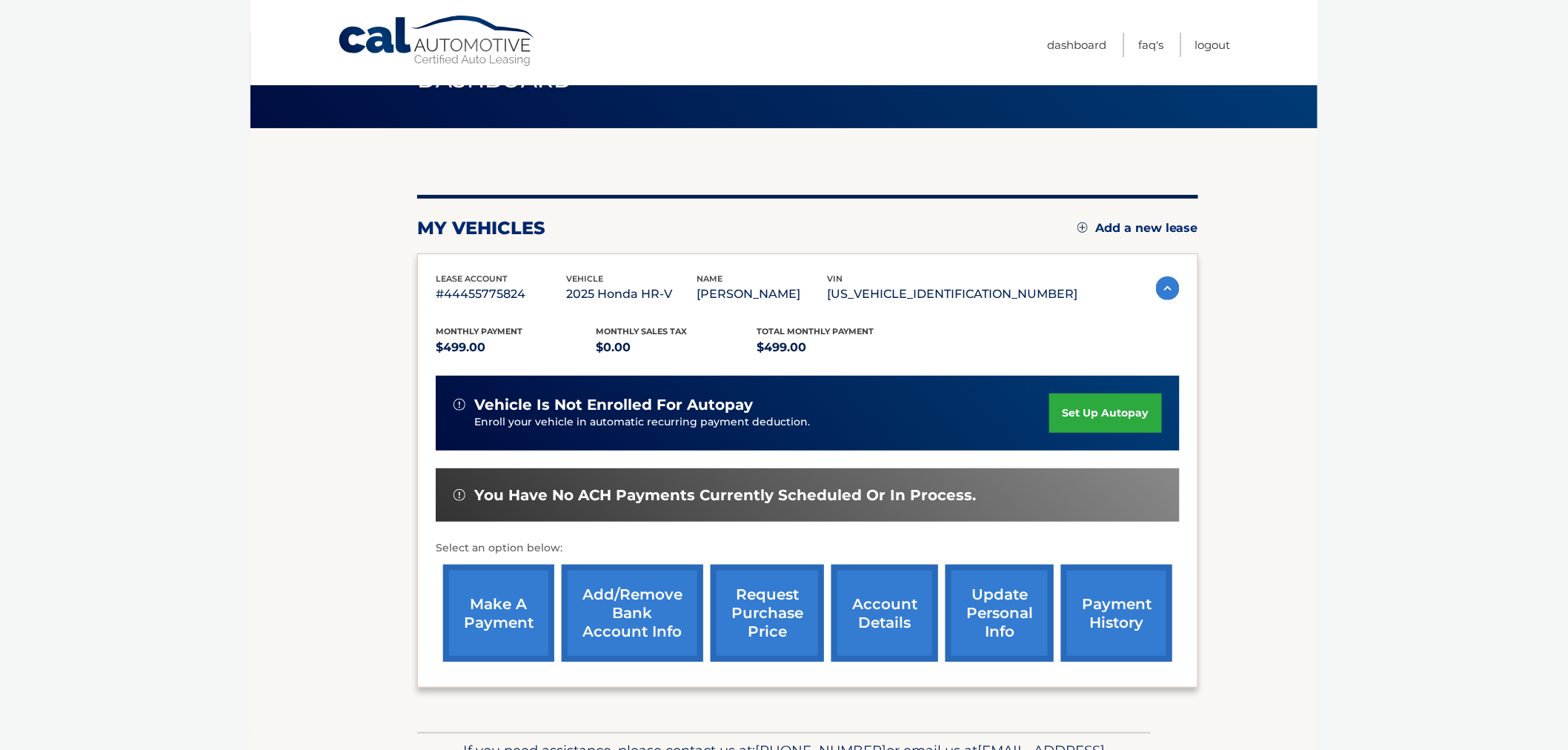
scroll to position [83, 0]
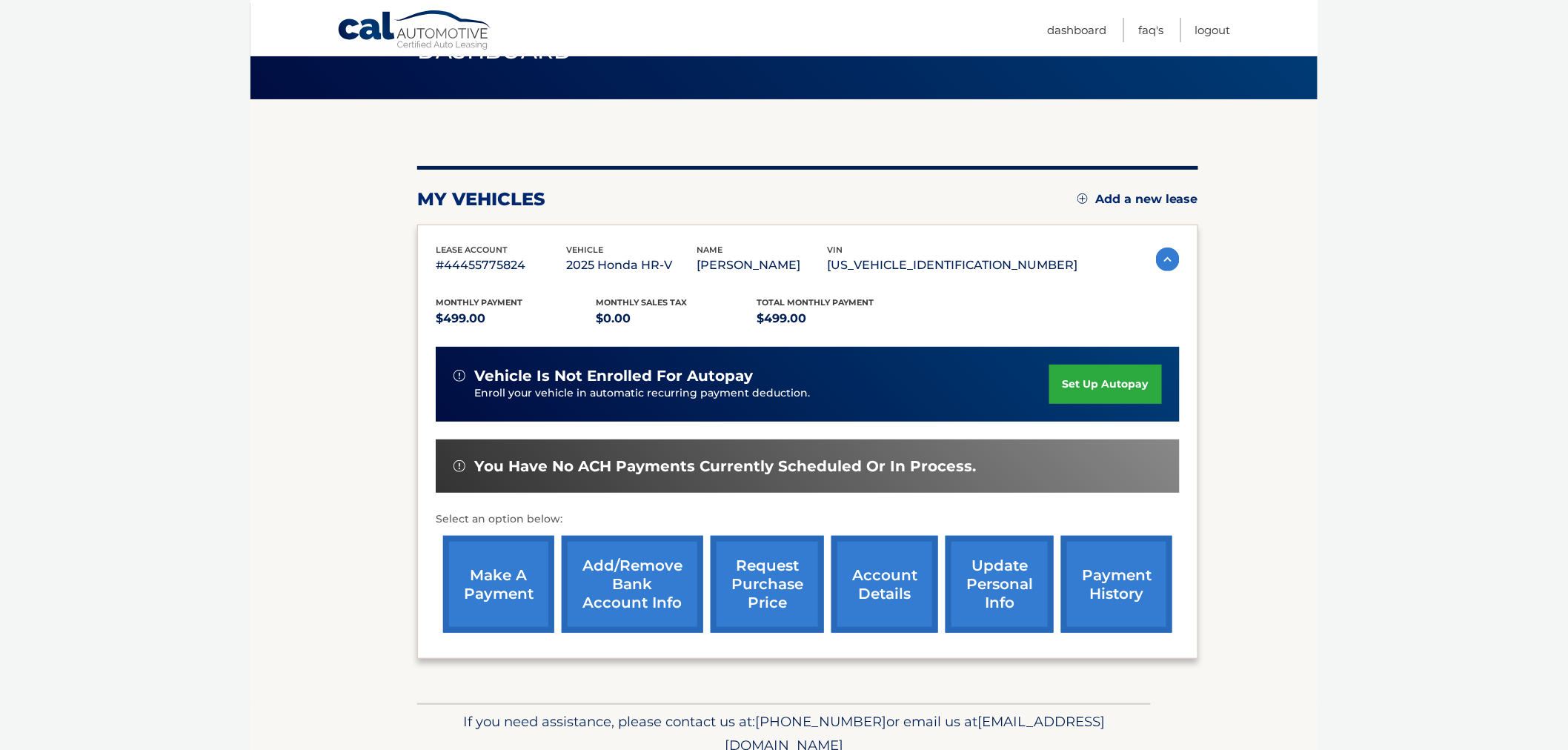
click at [789, 598] on link "request purchase price" at bounding box center [767, 584] width 113 height 97
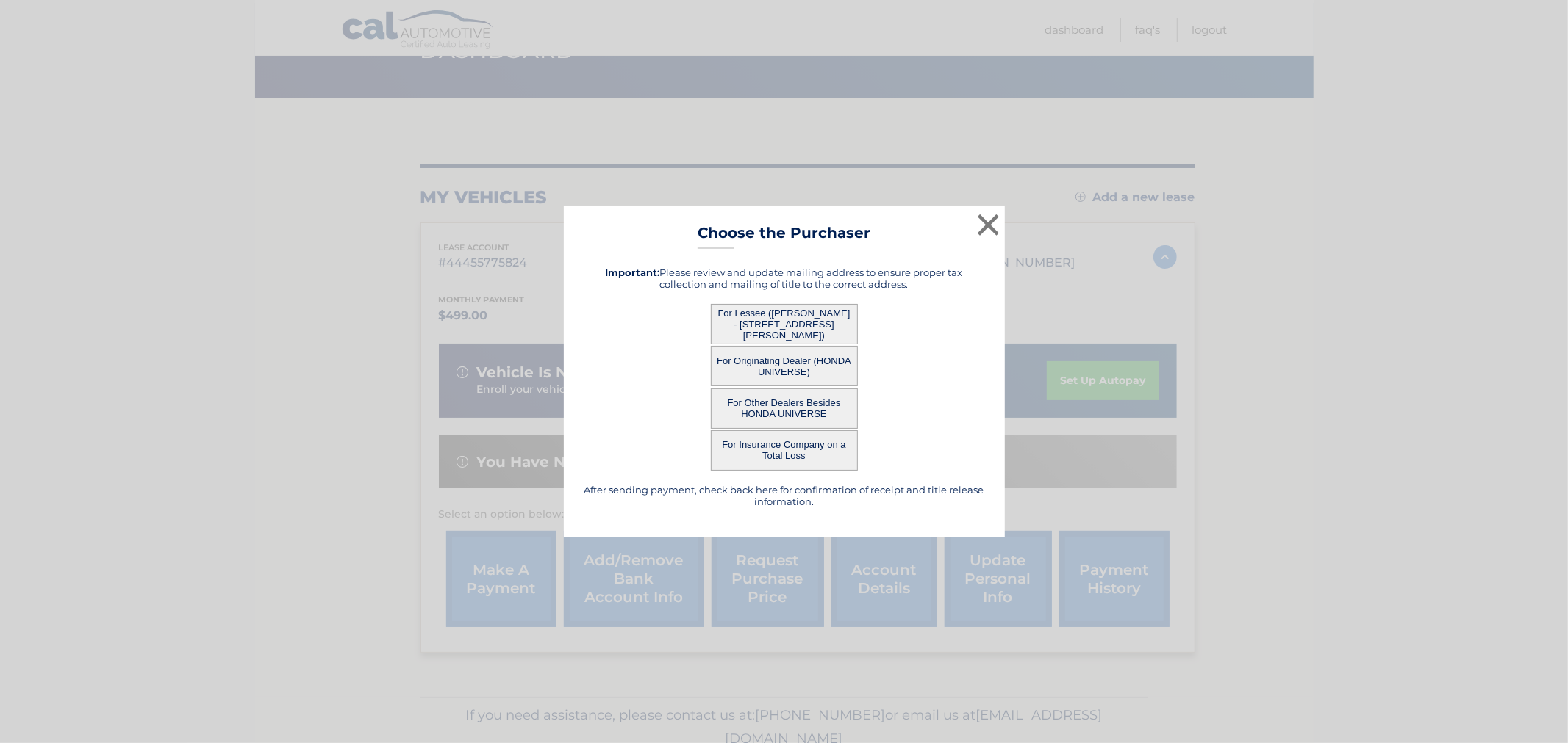
click at [827, 325] on button "For Lessee ([PERSON_NAME] - [STREET_ADDRESS][PERSON_NAME])" at bounding box center [784, 324] width 147 height 40
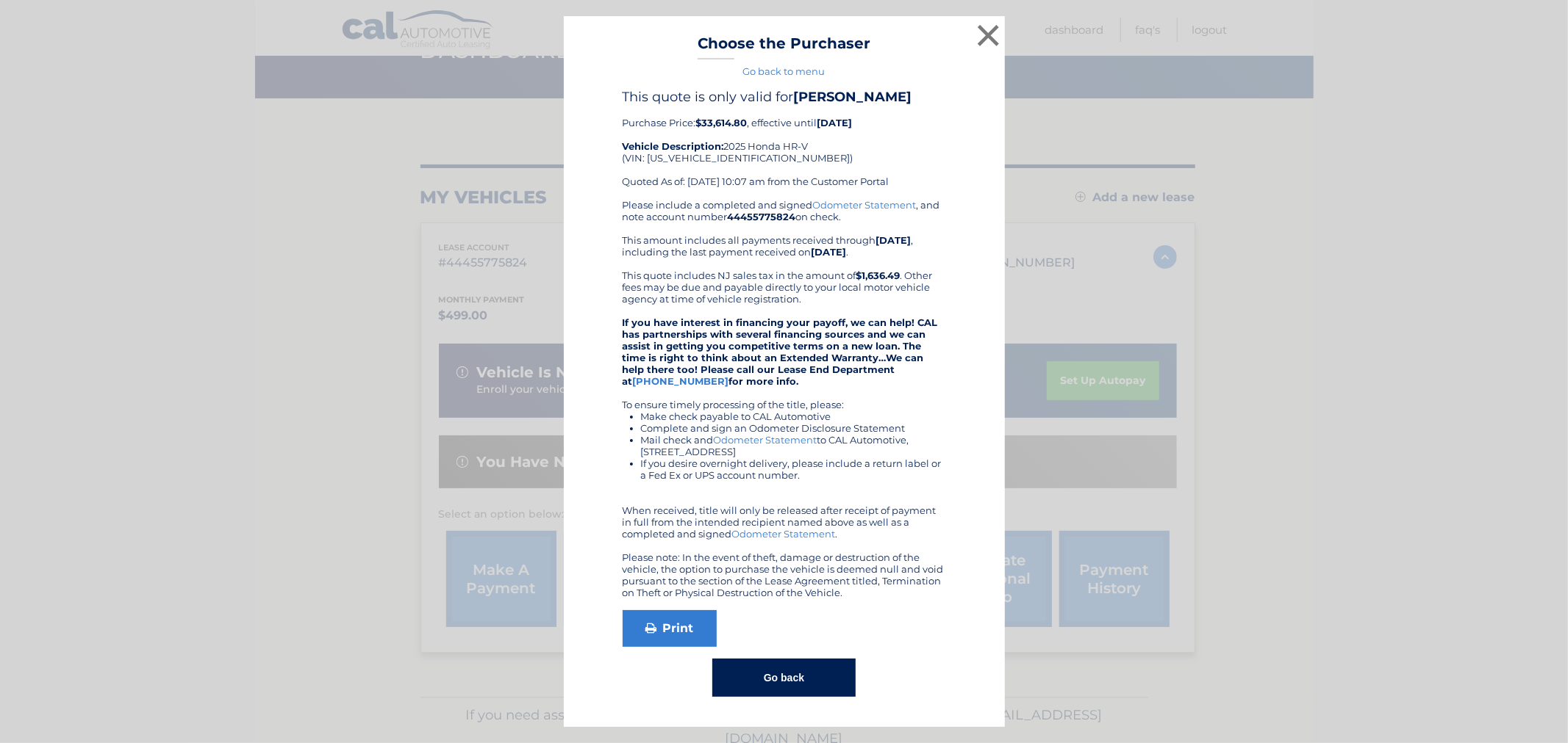
click at [803, 676] on button "Go back" at bounding box center [783, 677] width 143 height 38
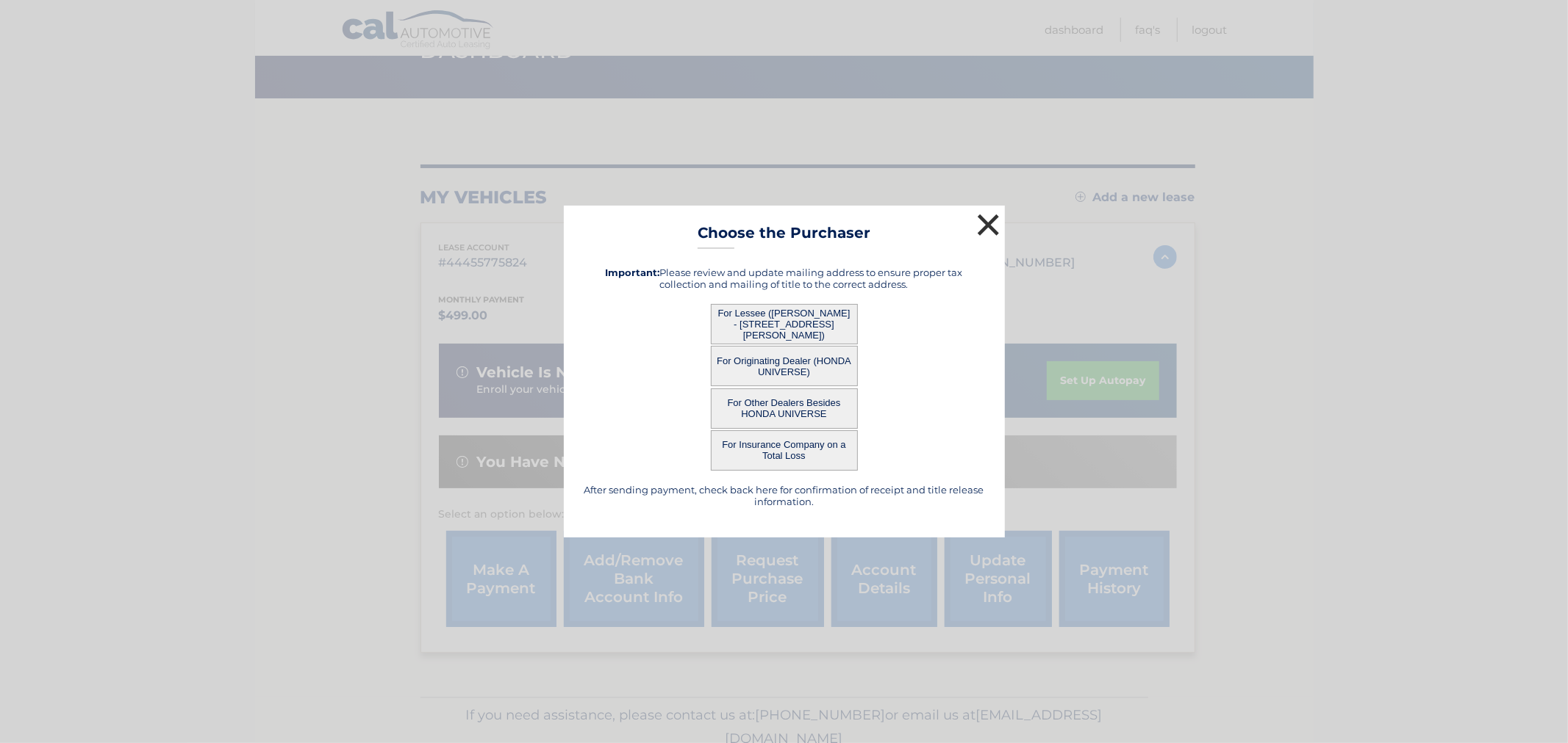
click at [990, 219] on button "×" at bounding box center [988, 225] width 30 height 30
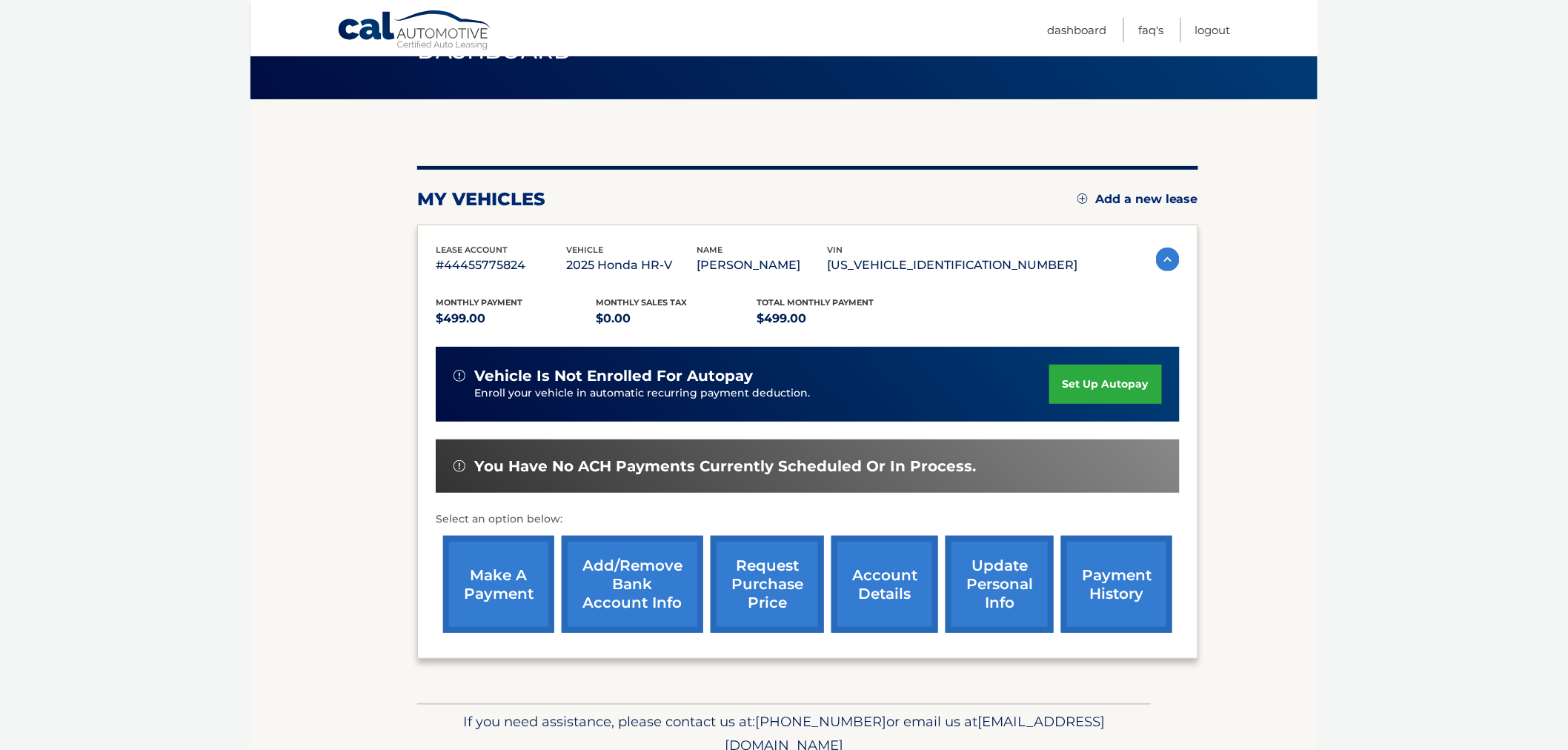
drag, startPoint x: 205, startPoint y: 152, endPoint x: 206, endPoint y: 135, distance: 17.0
click at [205, 148] on body "Cal Automotive Menu Dashboard FAQ's Logout" at bounding box center [784, 292] width 1568 height 750
click at [223, 93] on body "Cal Automotive Menu Dashboard FAQ's Logout" at bounding box center [784, 292] width 1568 height 750
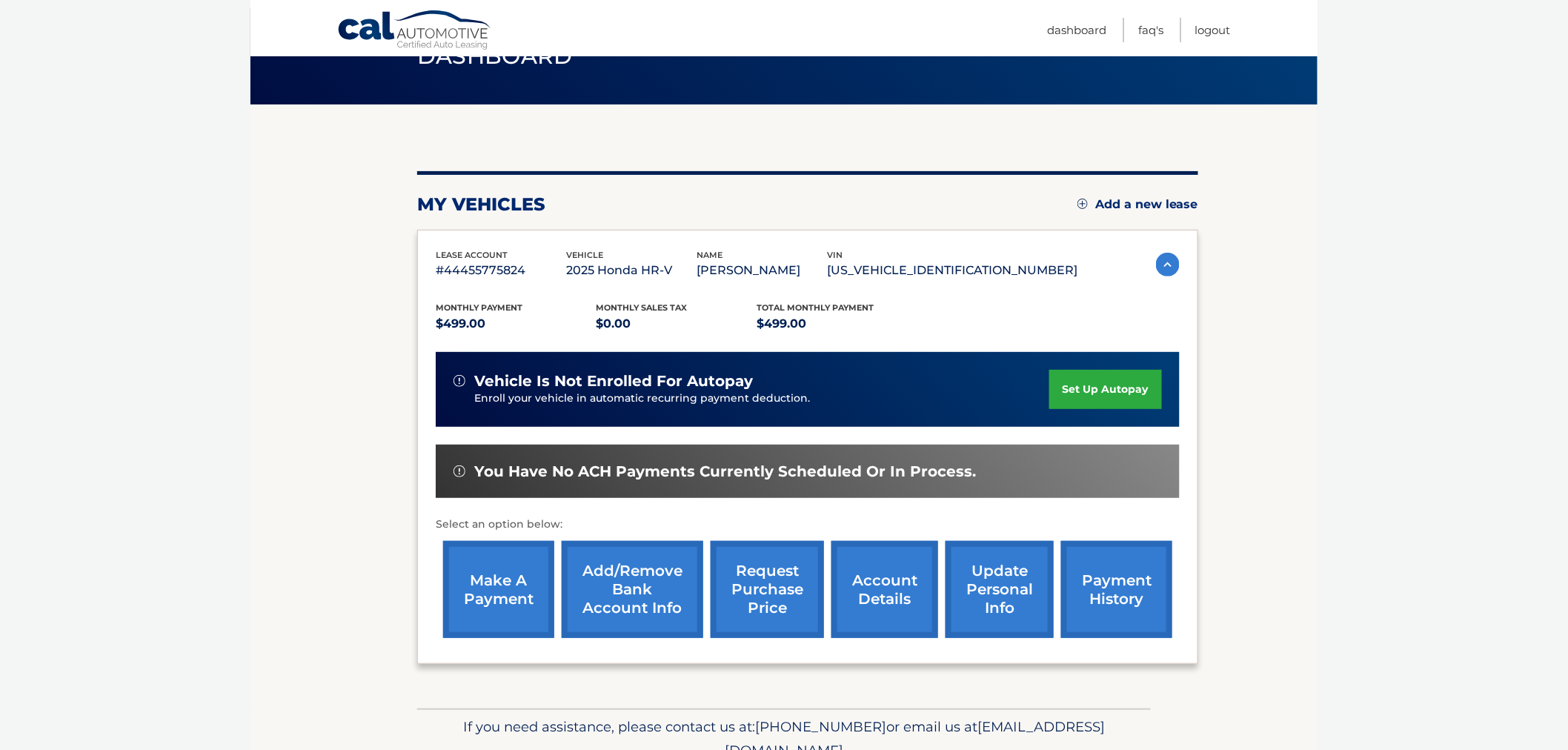
scroll to position [0, 0]
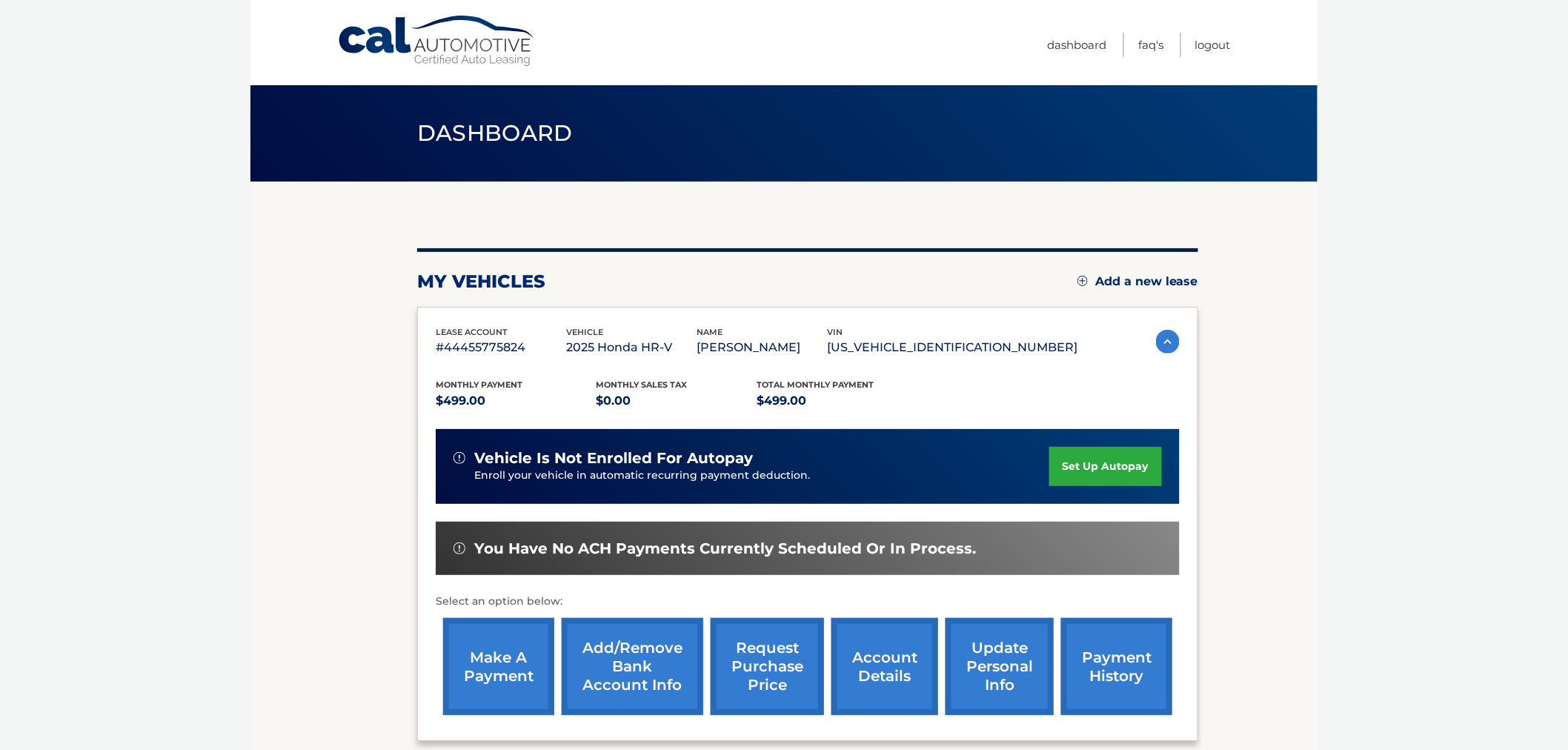
drag, startPoint x: 393, startPoint y: 109, endPoint x: 1156, endPoint y: 714, distance: 973.8
click at [1152, 715] on main "Dashboard my vehicles Add a new lease lease account #44455775824 vehicle 2025 H…" at bounding box center [784, 392] width 1067 height 785
click at [1197, 689] on section "my vehicles Add a new lease lease account #44455775824 vehicle 2025 Honda HR-V …" at bounding box center [784, 483] width 1067 height 604
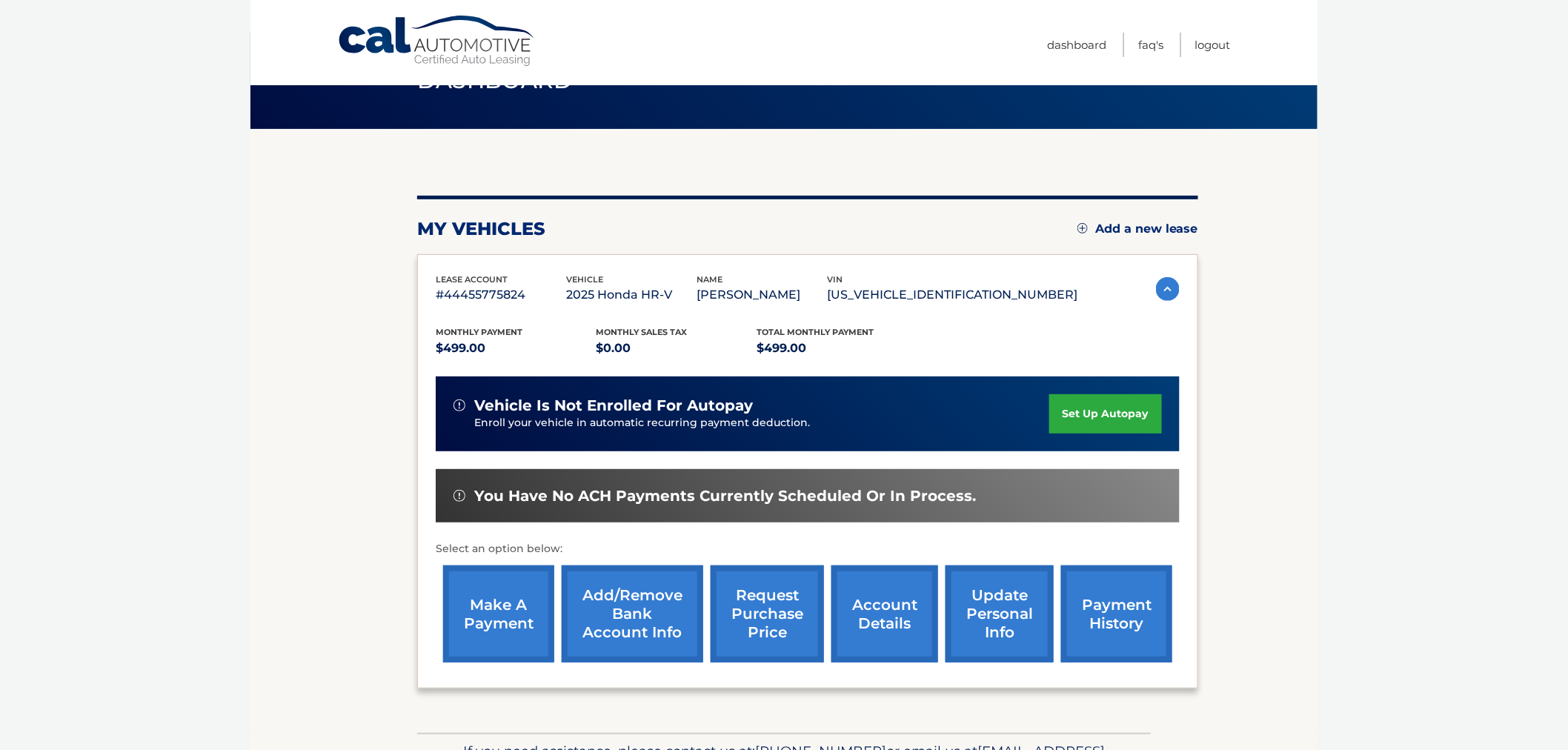
scroll to position [83, 0]
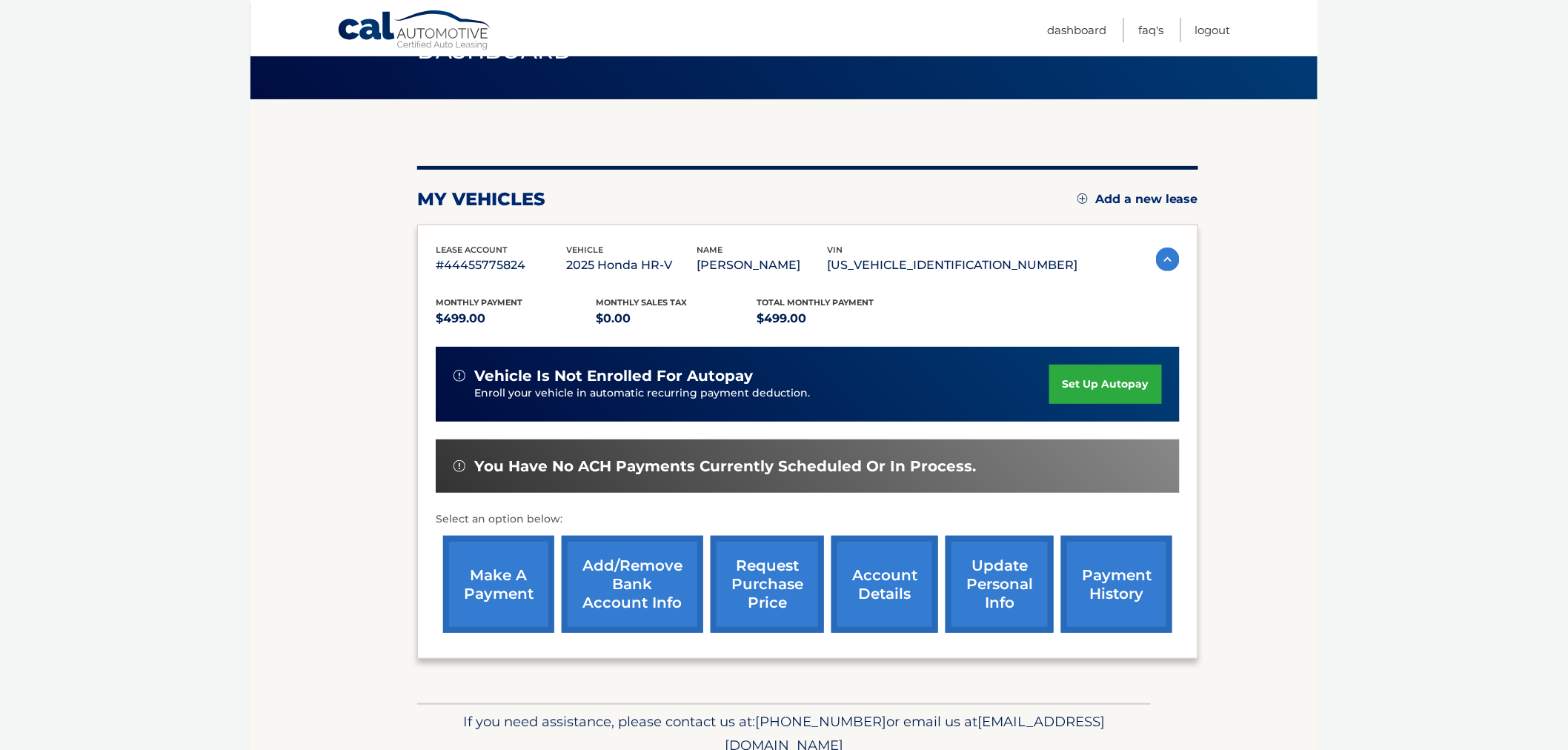
click at [1149, 739] on div "If you need assistance, please contact us at: [PHONE_NUMBER] or email us at [EM…" at bounding box center [784, 745] width 733 height 83
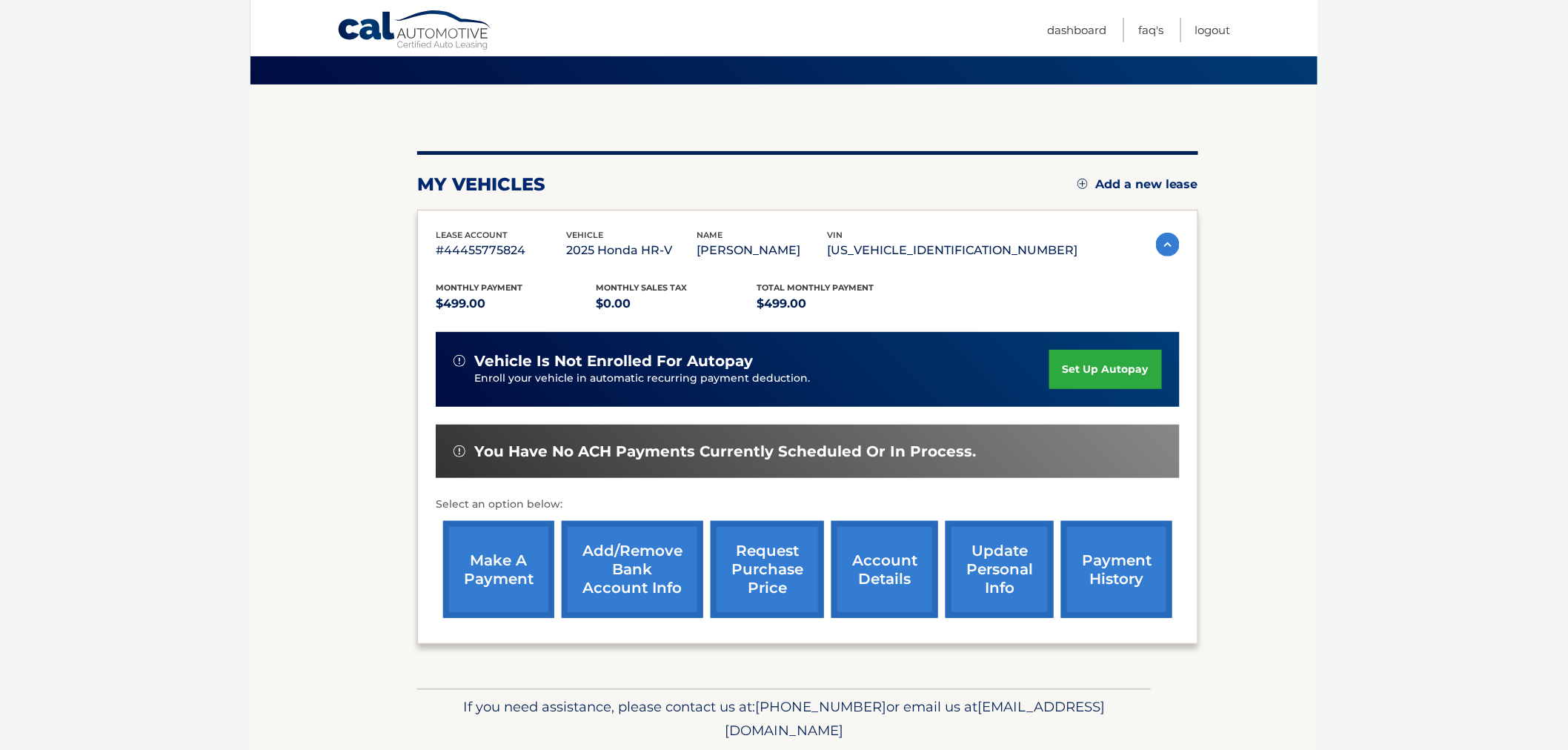
drag, startPoint x: 1001, startPoint y: 733, endPoint x: 496, endPoint y: 685, distance: 507.3
click at [519, 653] on div "Cal Automotive Menu Dashboard FAQ's Logout vin" at bounding box center [784, 278] width 1067 height 750
click at [498, 692] on div "If you need assistance, please contact us at: [PHONE_NUMBER] or email us at [EM…" at bounding box center [784, 729] width 733 height 83
drag, startPoint x: 917, startPoint y: 733, endPoint x: 380, endPoint y: 112, distance: 821.0
click at [380, 112] on div "Cal Automotive Menu Dashboard FAQ's Logout vin" at bounding box center [784, 278] width 1067 height 750
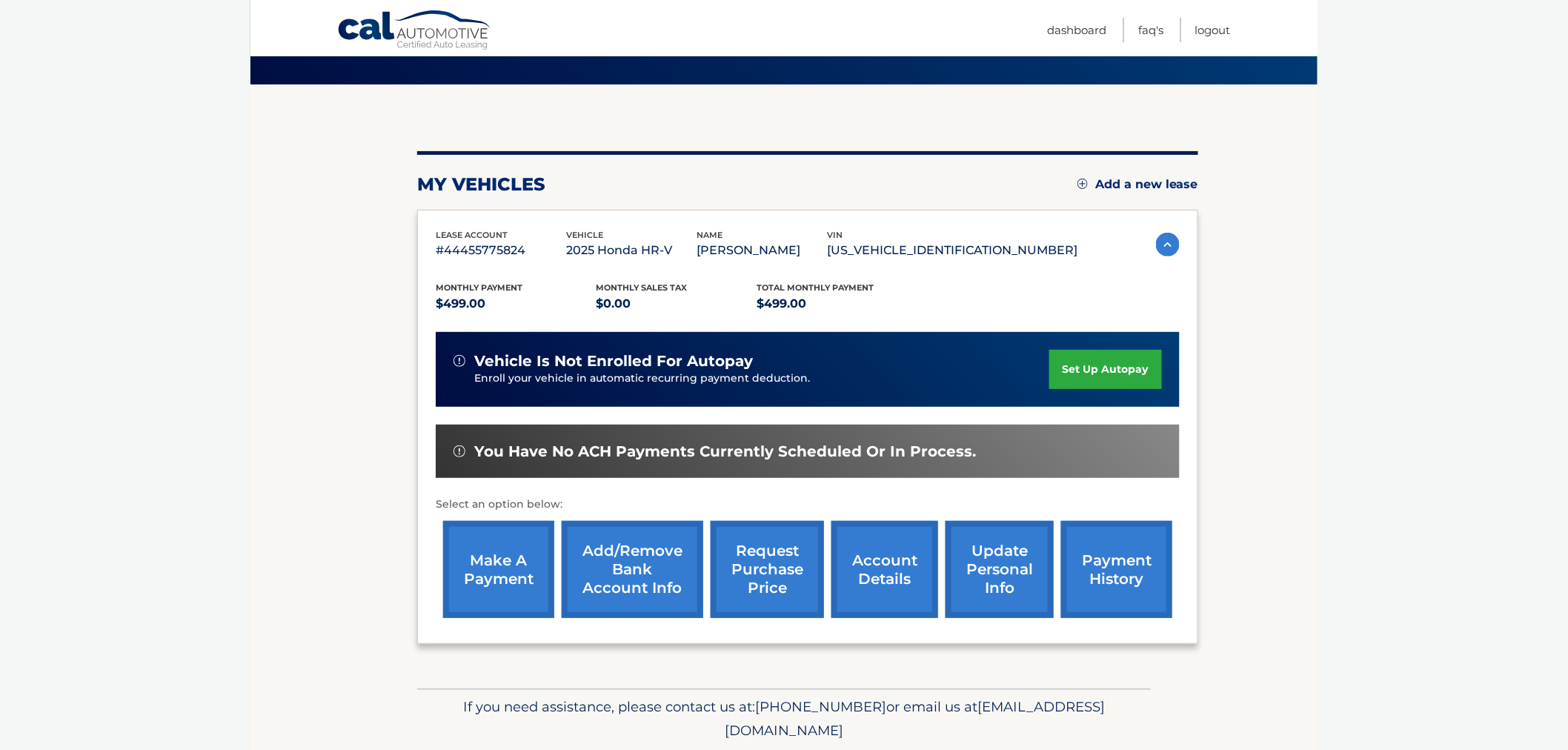
click at [380, 112] on section "my vehicles Add a new lease lease account #44455775824 vehicle 2025 Honda HR-V …" at bounding box center [784, 386] width 1067 height 604
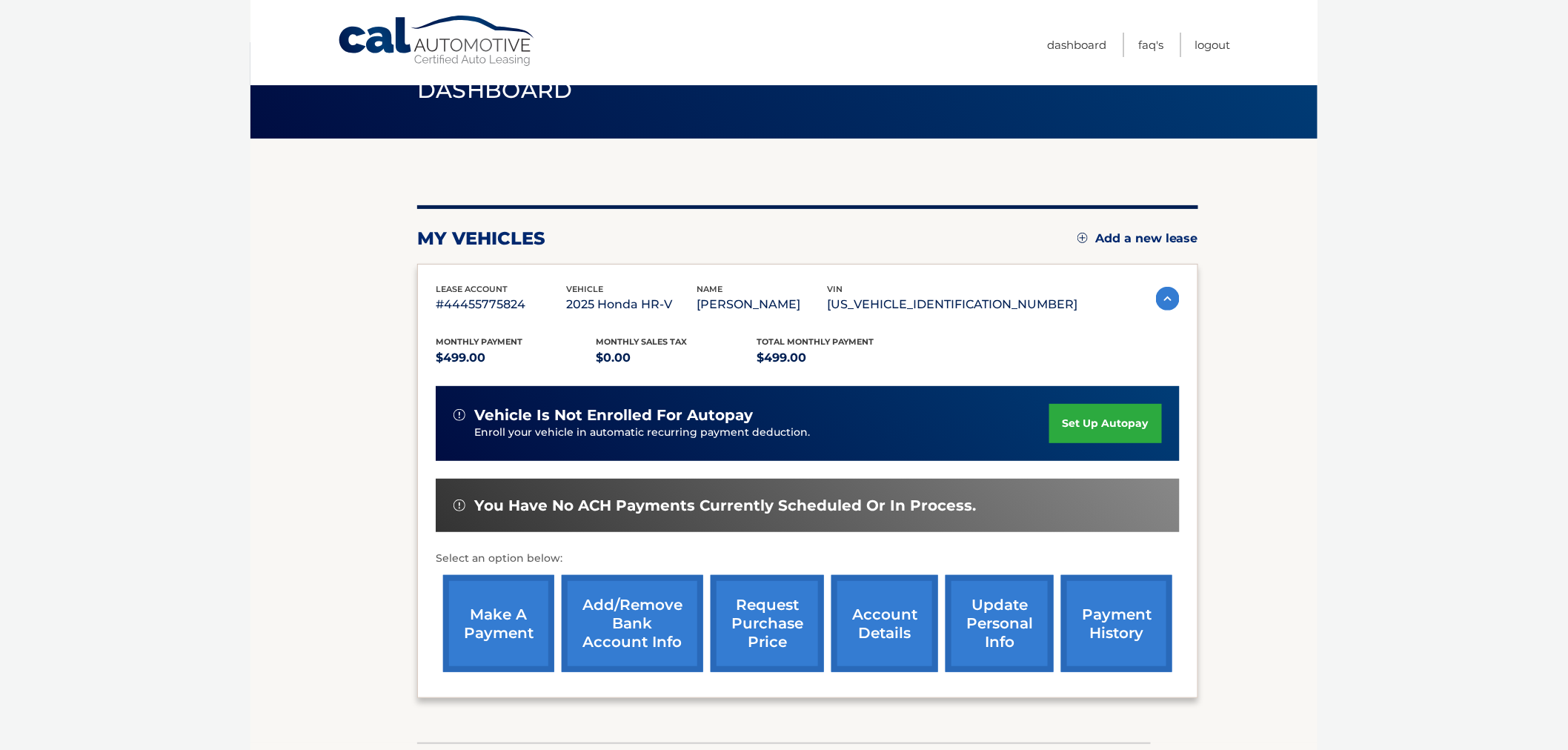
scroll to position [15, 0]
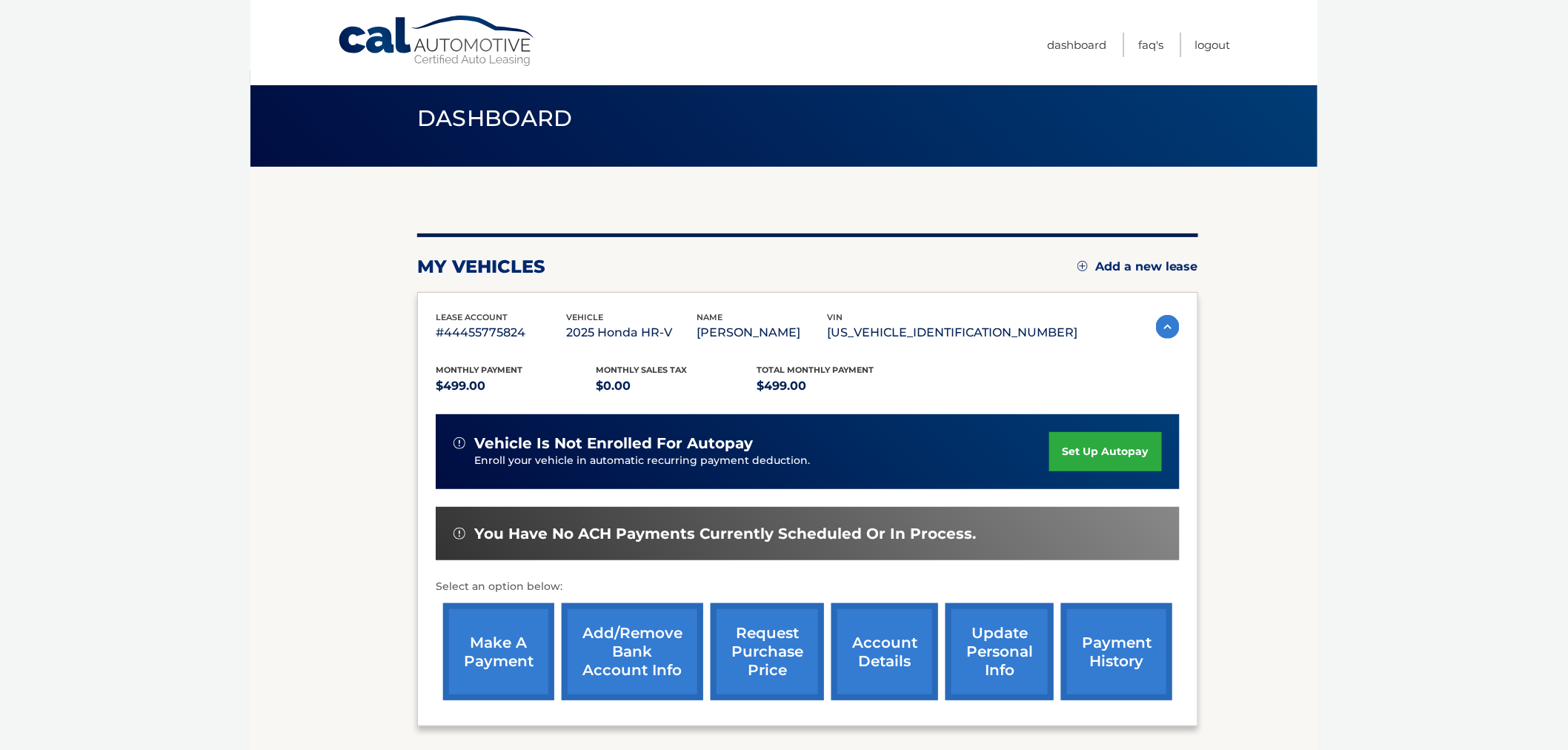
drag, startPoint x: 402, startPoint y: 109, endPoint x: 1253, endPoint y: 717, distance: 1045.9
click at [1250, 719] on main "Dashboard my vehicles Add a new lease lease account #44455775824 vehicle 2025 H…" at bounding box center [784, 378] width 1067 height 785
click at [1254, 712] on section "my vehicles Add a new lease lease account #44455775824 vehicle 2025 Honda HR-V …" at bounding box center [784, 469] width 1067 height 604
